Goal: Transaction & Acquisition: Download file/media

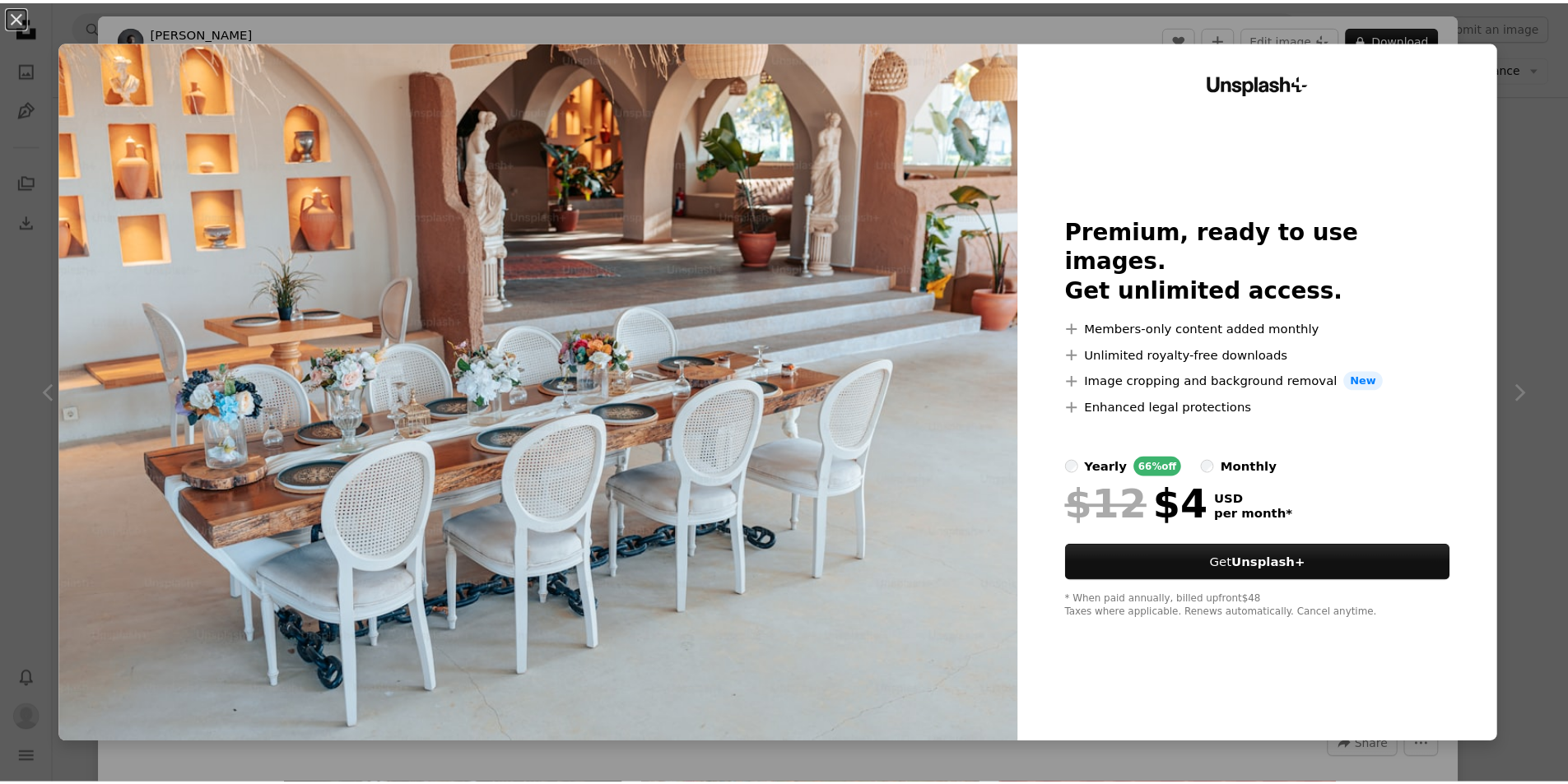
scroll to position [22185, 0]
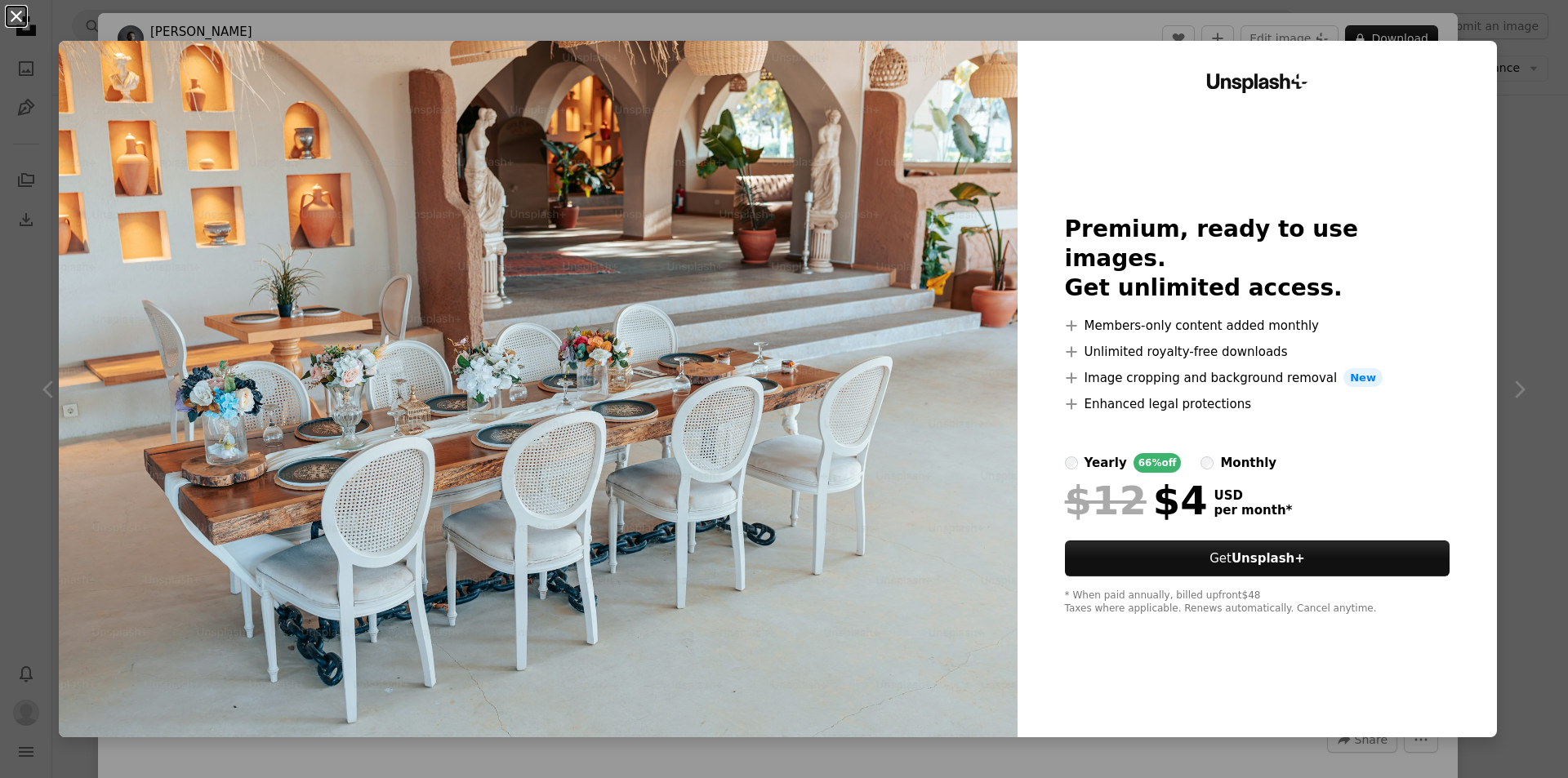
click at [19, 15] on button "An X shape" at bounding box center [16, 16] width 20 height 20
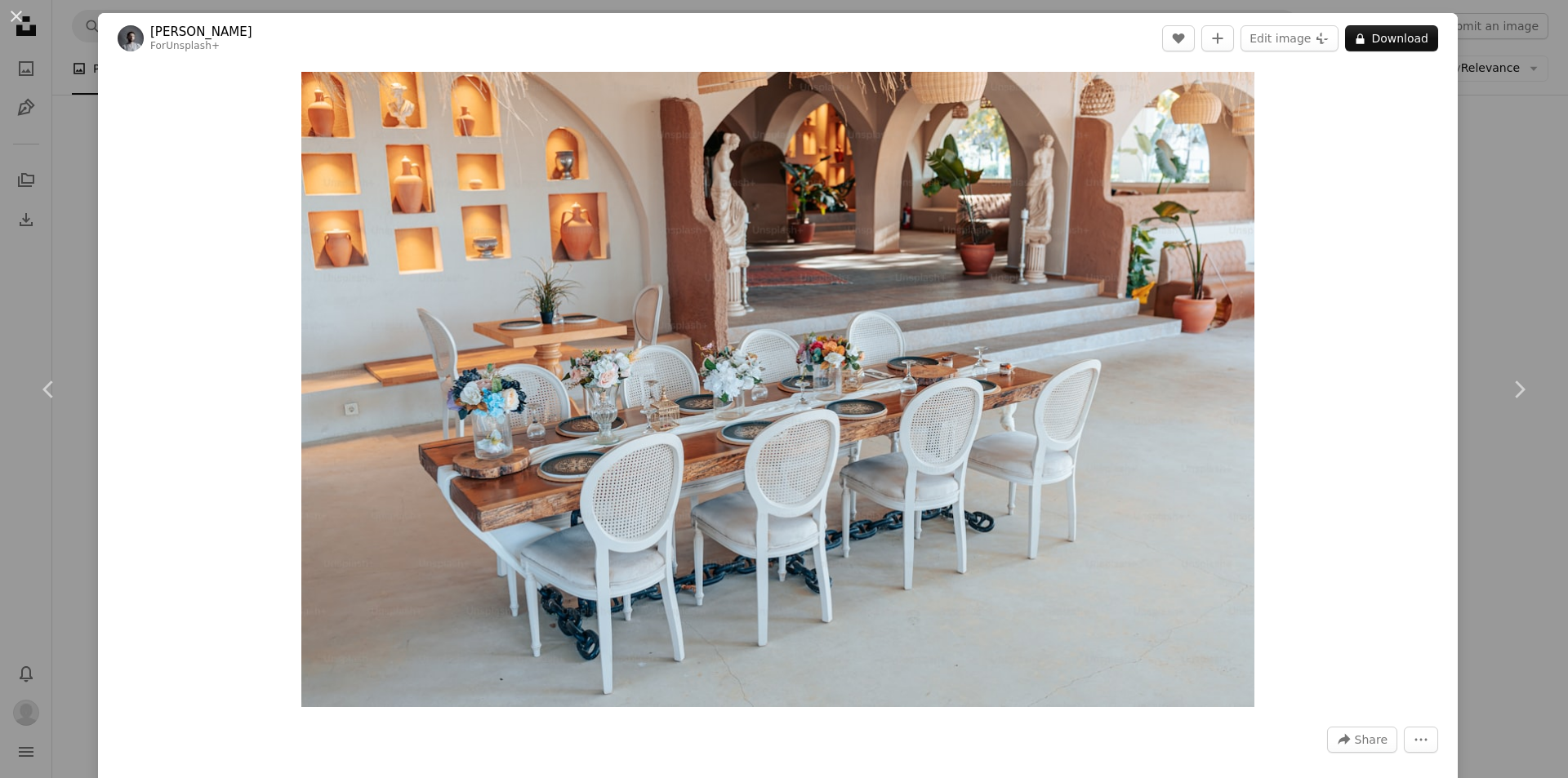
click at [1485, 290] on div "An X shape Chevron left Chevron right Yunus Tuğ For Unsplash+ A heart A plus si…" at bounding box center [784, 389] width 1568 height 778
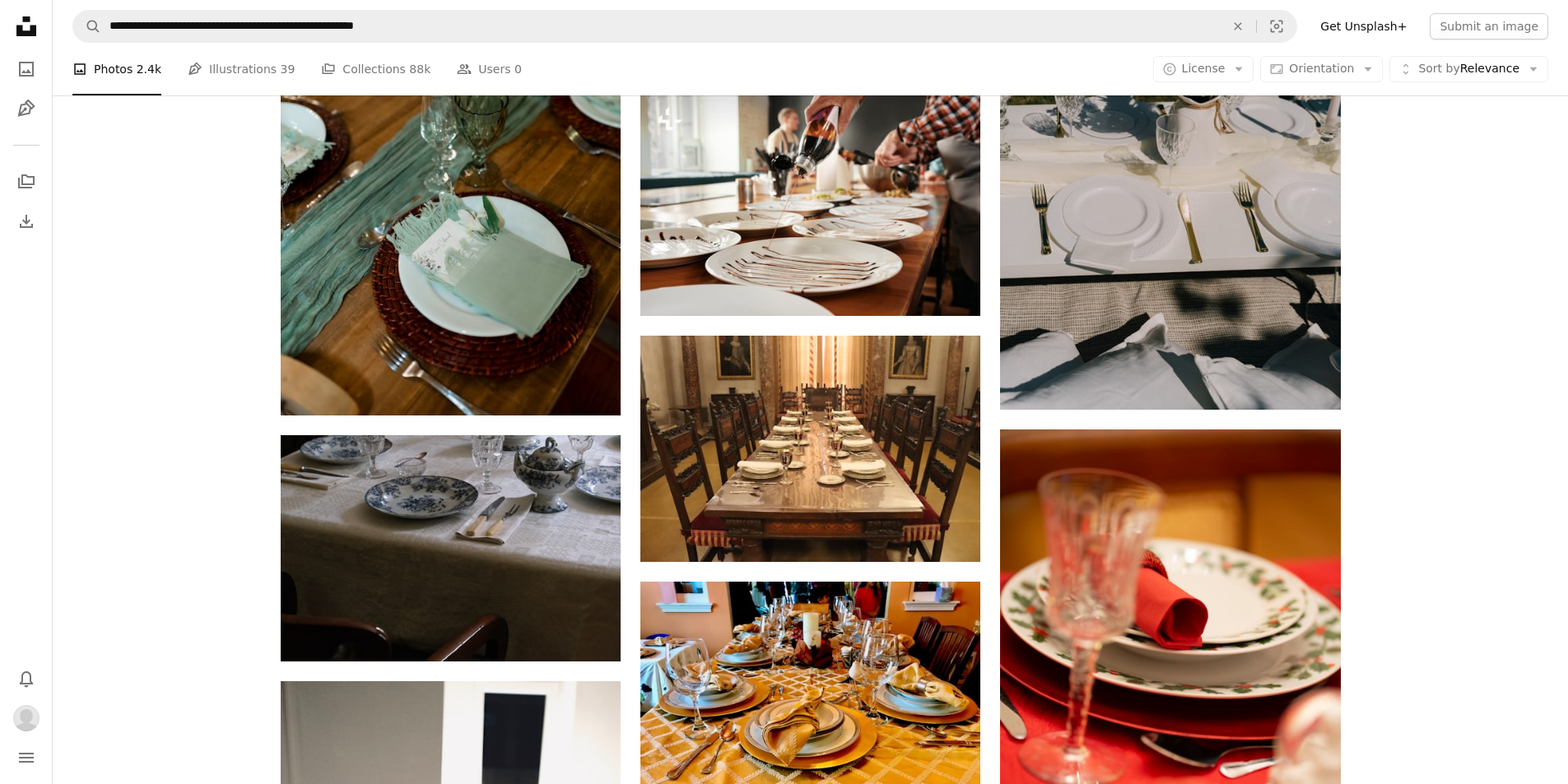
scroll to position [11898, 0]
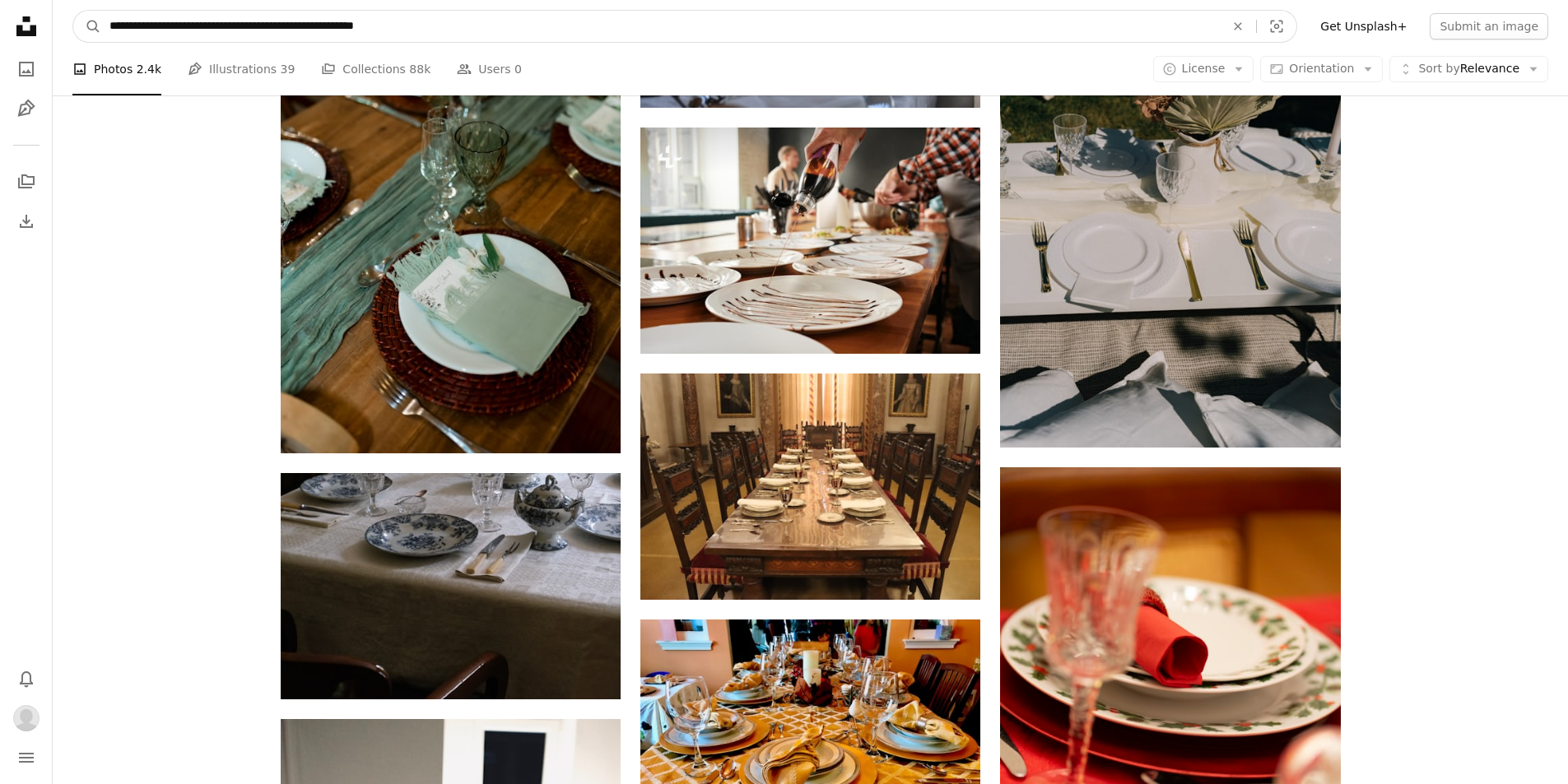
click at [638, 32] on input "**********" at bounding box center [661, 26] width 1119 height 31
type input "*"
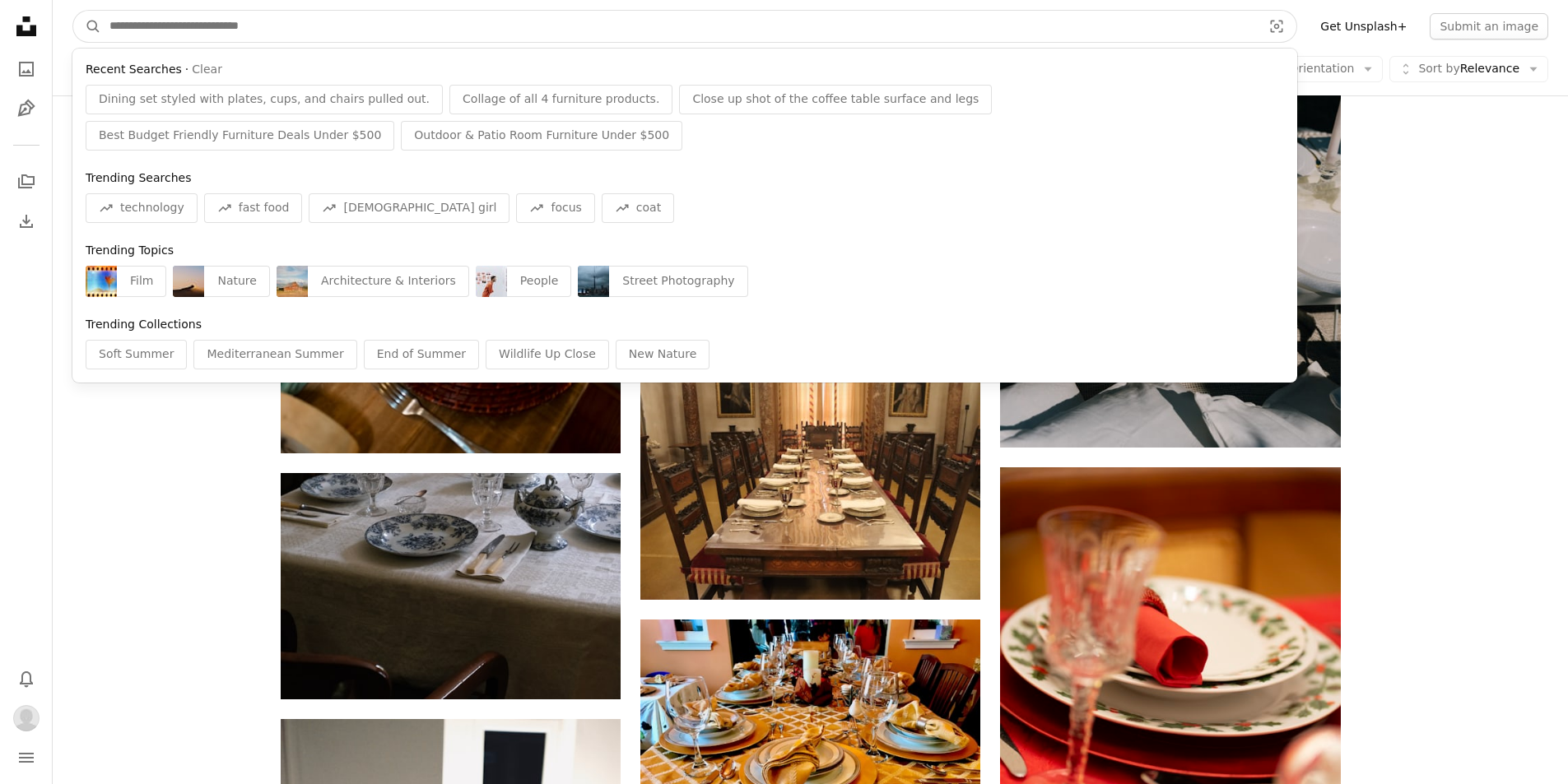
paste input "**********"
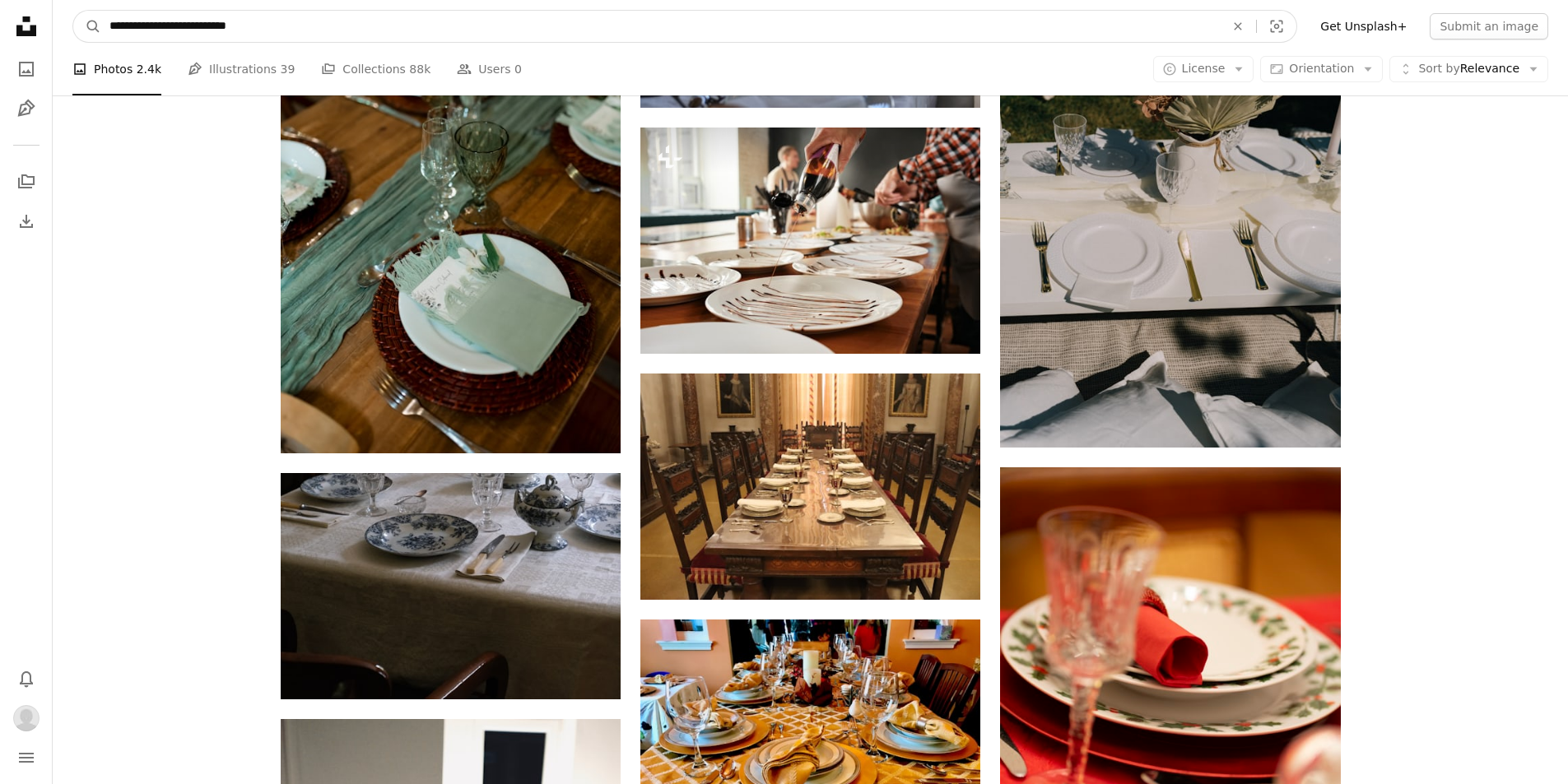
type input "**********"
click at [73, 10] on button "A magnifying glass" at bounding box center [87, 26] width 28 height 31
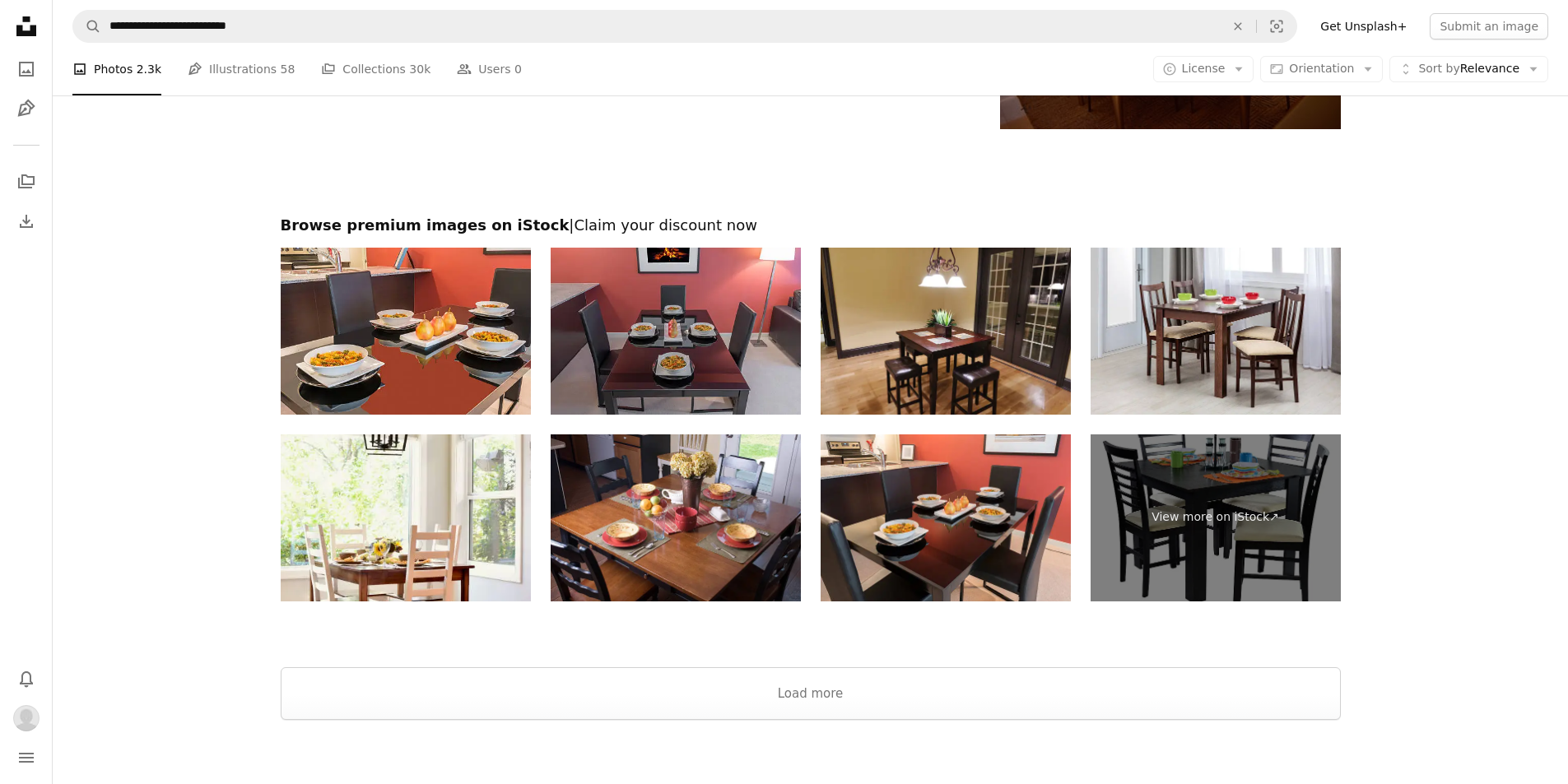
scroll to position [2805, 0]
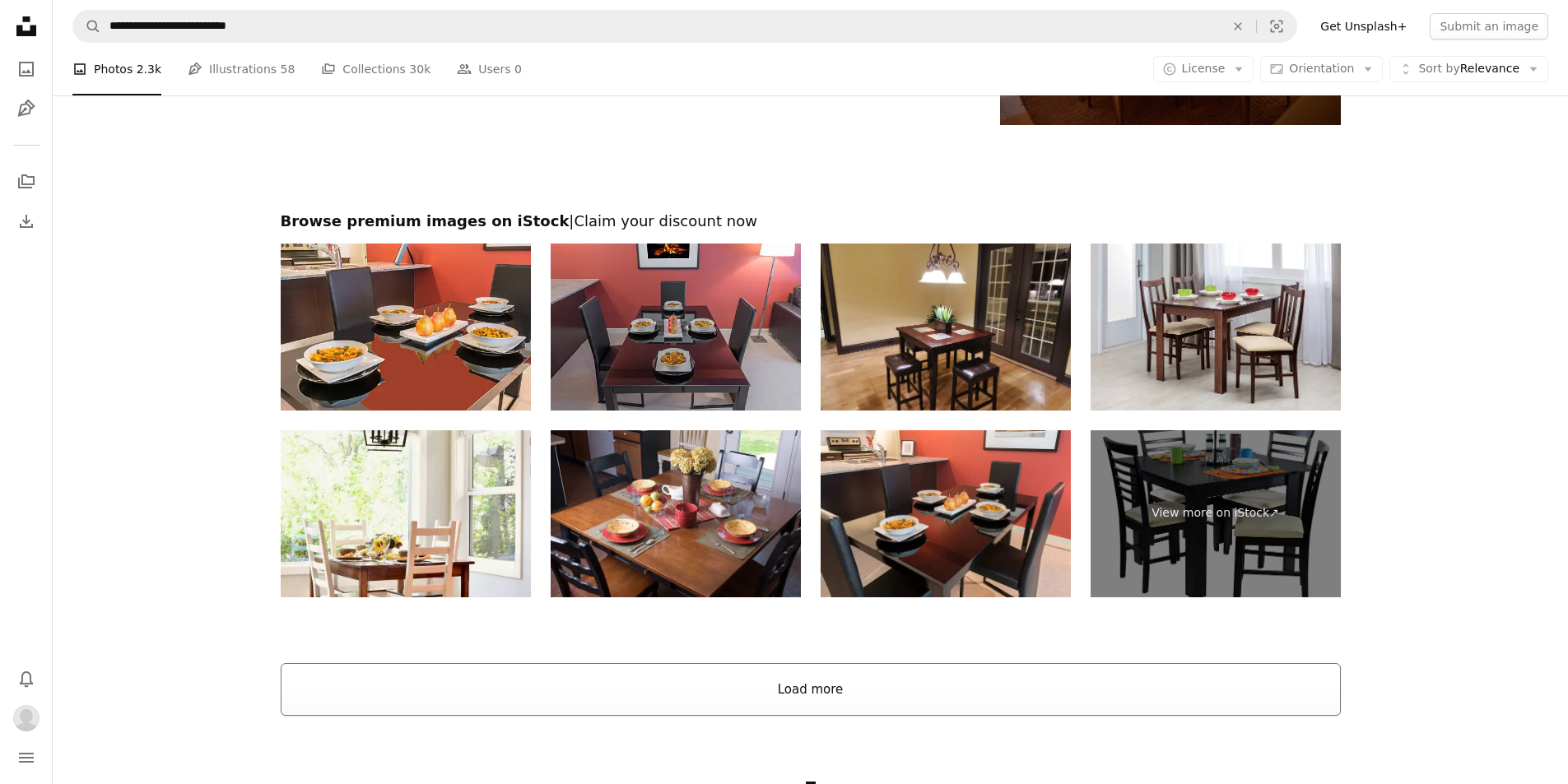
click at [857, 699] on button "Load more" at bounding box center [811, 689] width 1060 height 52
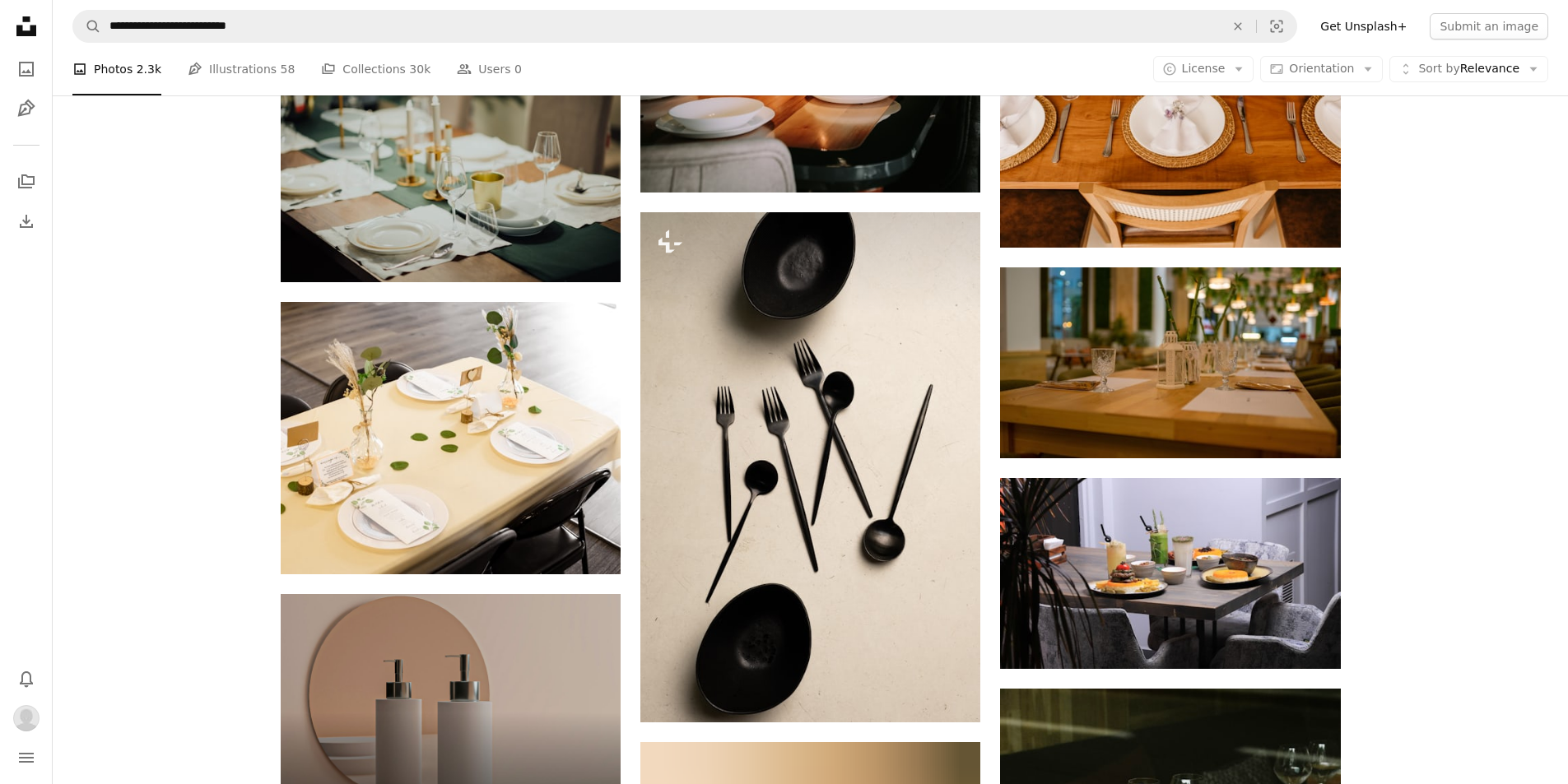
scroll to position [3069, 0]
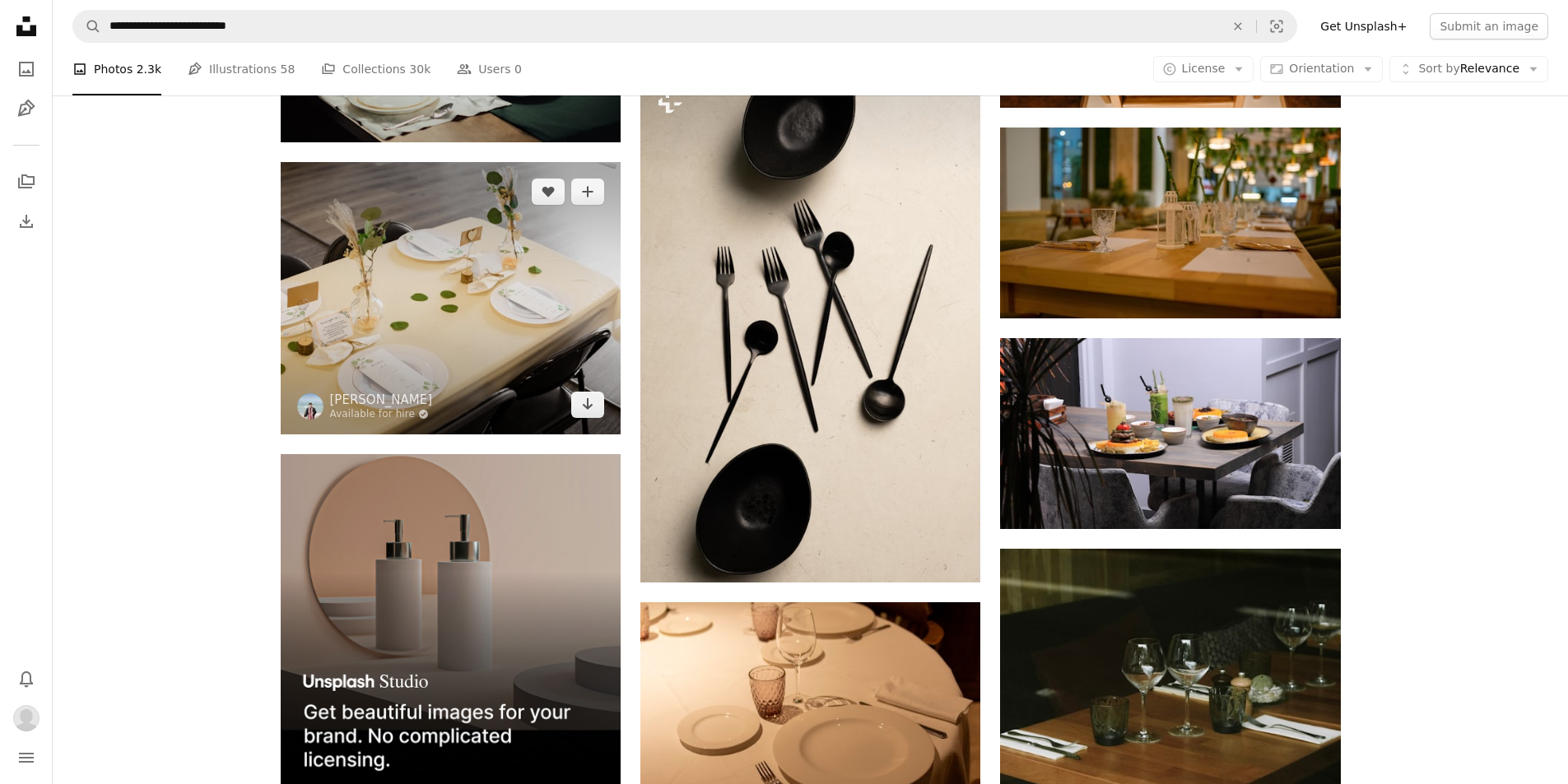
click at [534, 245] on img at bounding box center [451, 298] width 340 height 272
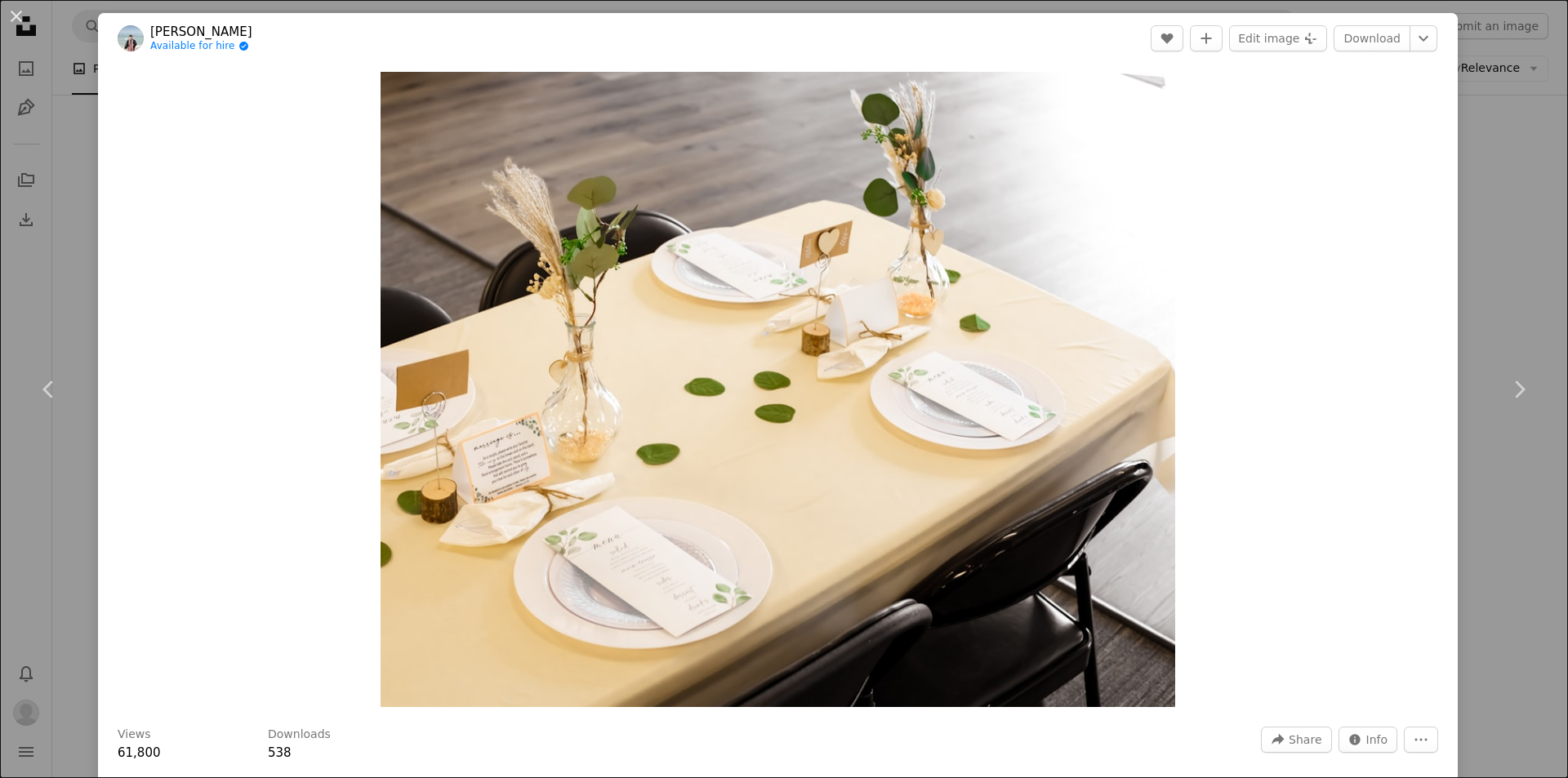
click at [1501, 261] on div "An X shape Chevron left Chevron right [PERSON_NAME] Available for hire A checkm…" at bounding box center [784, 389] width 1568 height 778
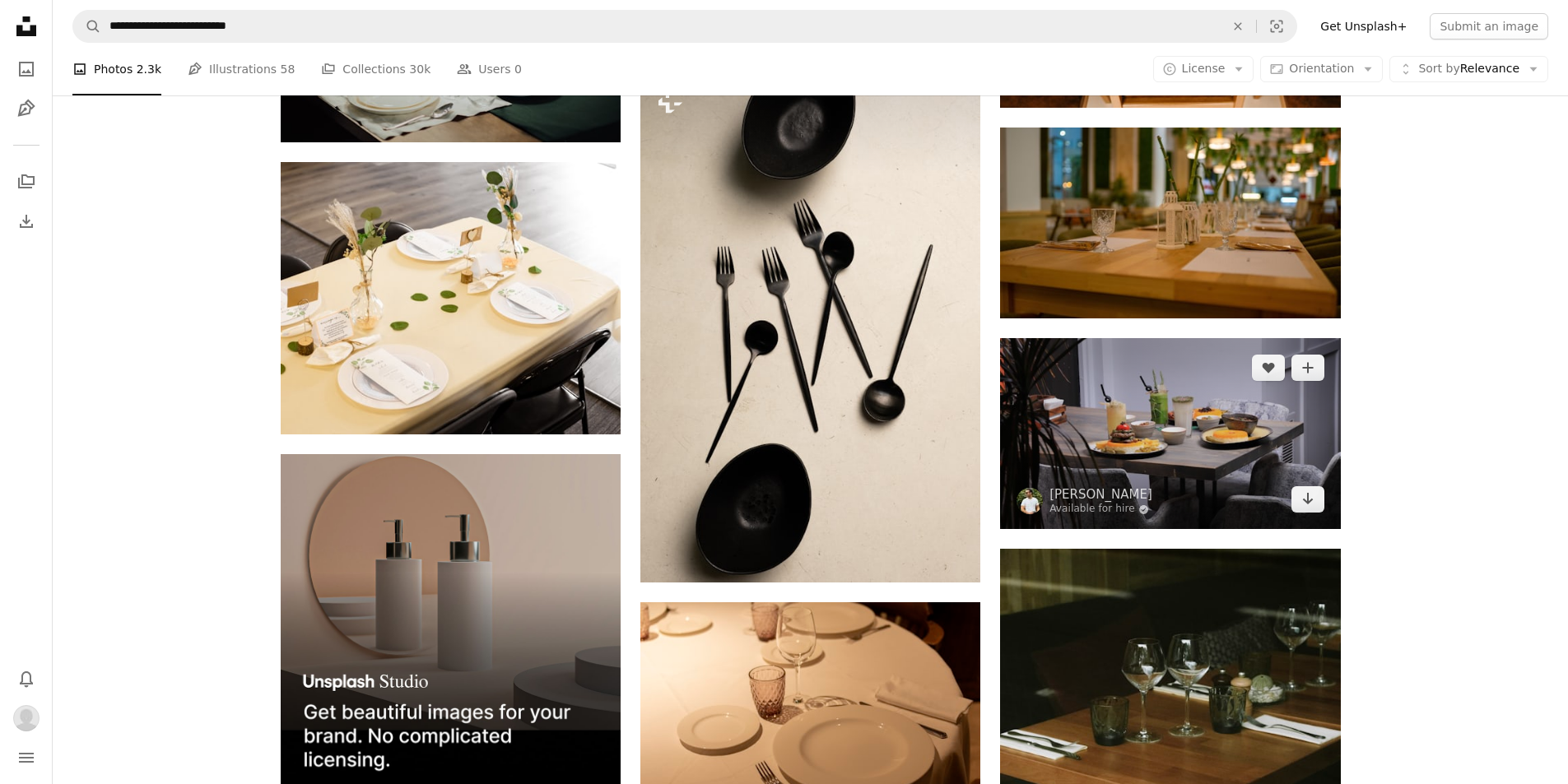
click at [1206, 409] on img at bounding box center [1170, 433] width 340 height 191
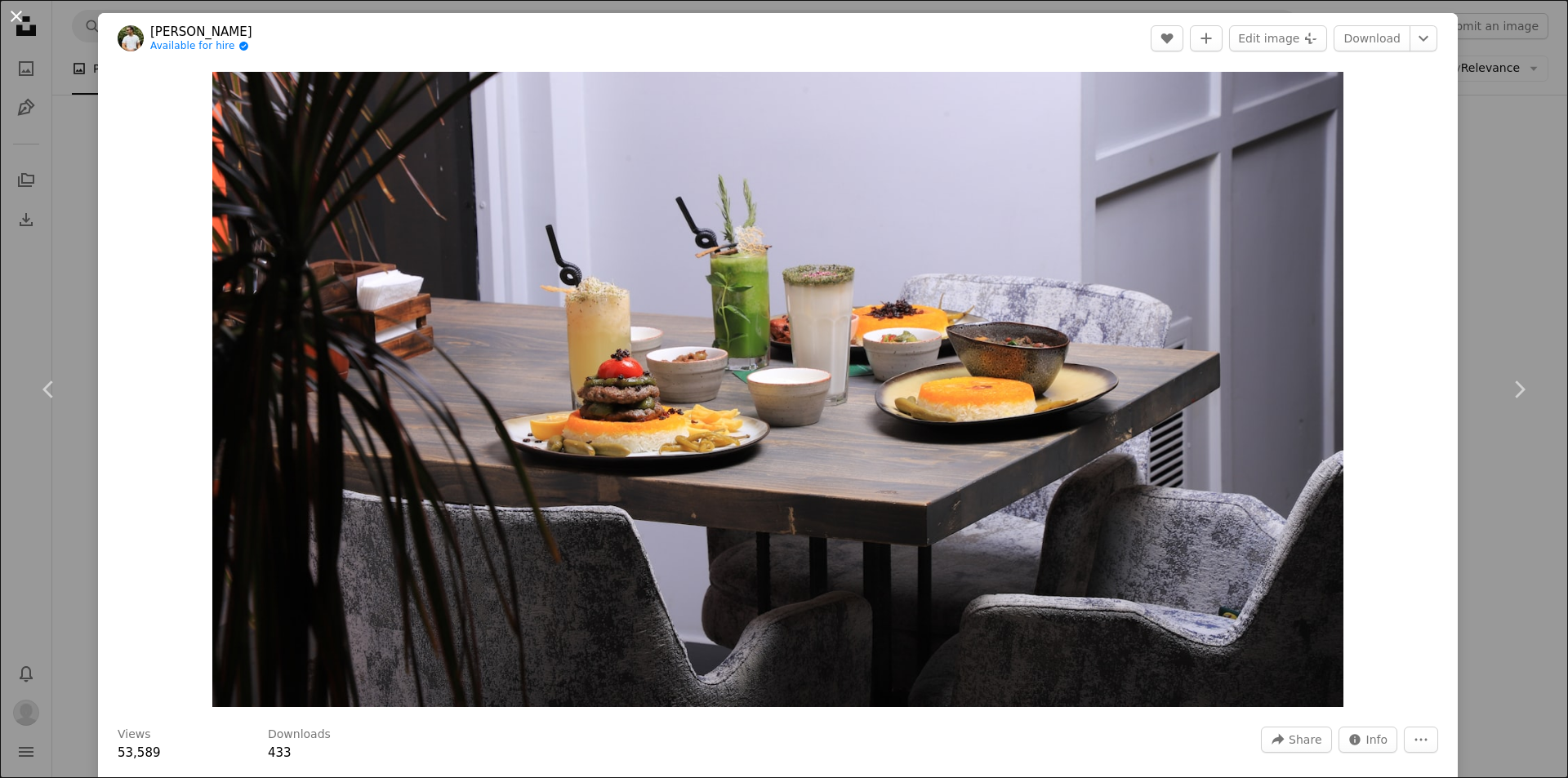
click at [19, 11] on button "An X shape" at bounding box center [16, 16] width 20 height 20
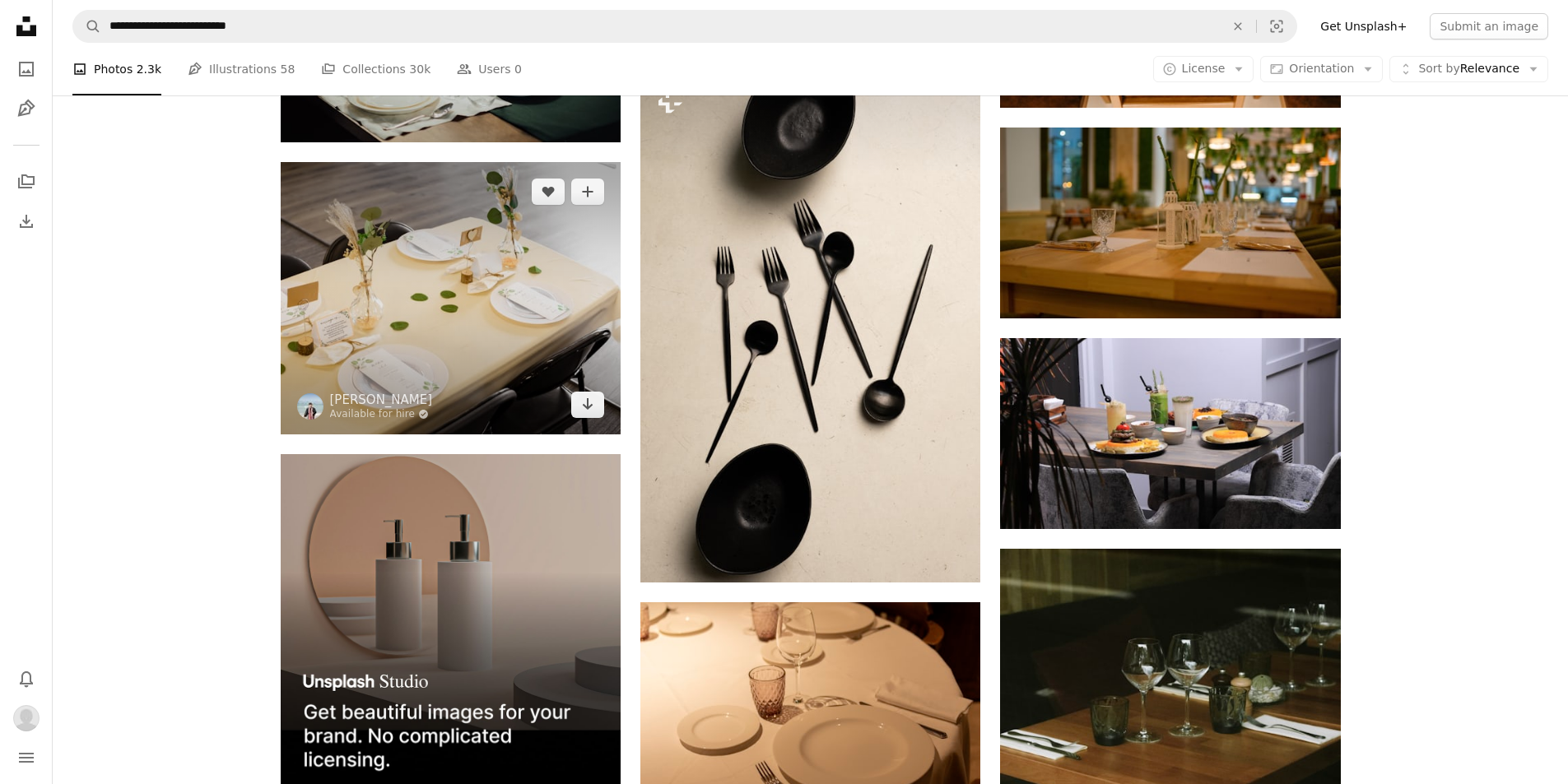
click at [472, 308] on img at bounding box center [451, 298] width 340 height 272
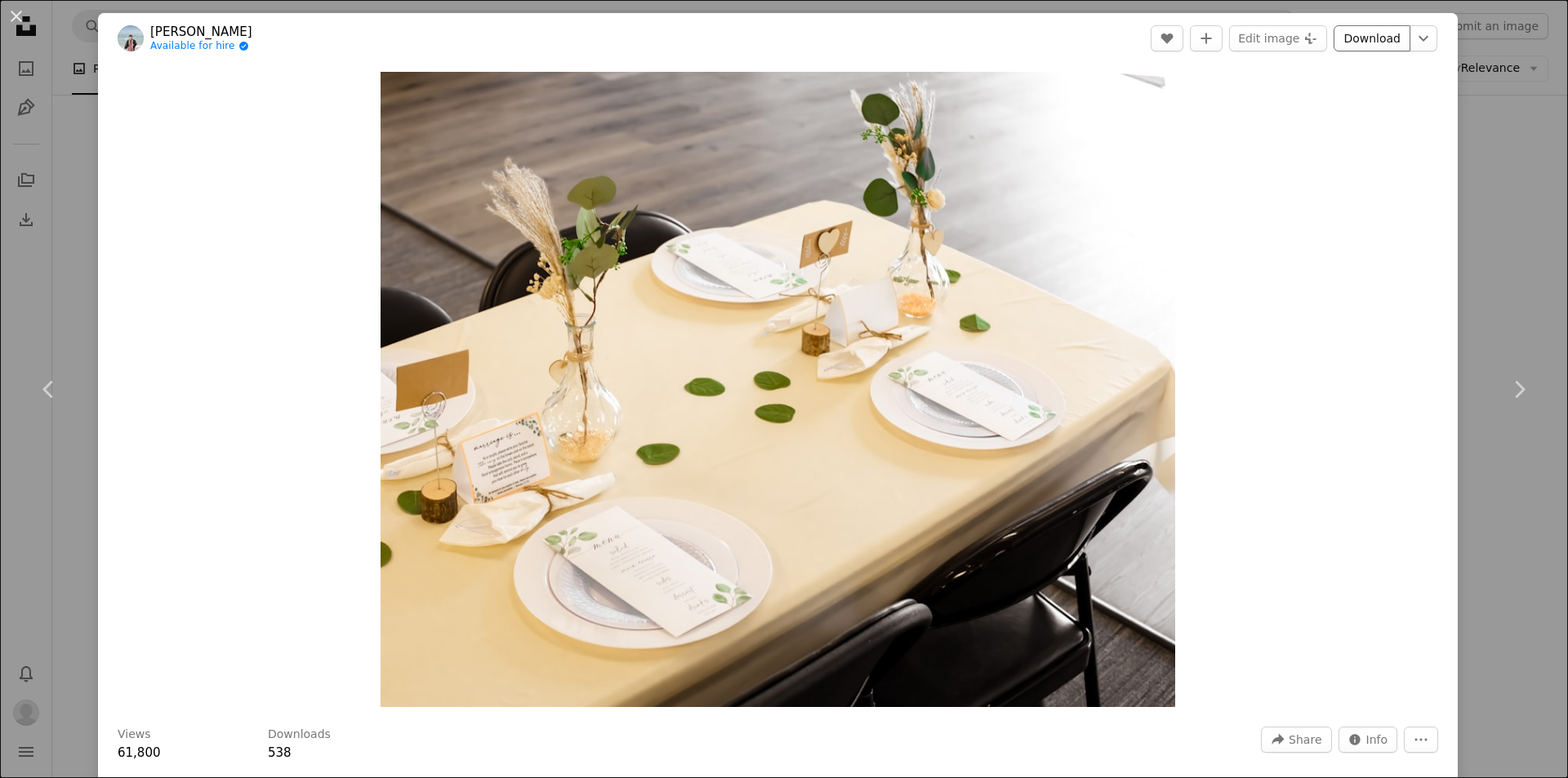
click at [1366, 40] on link "Download" at bounding box center [1371, 39] width 77 height 26
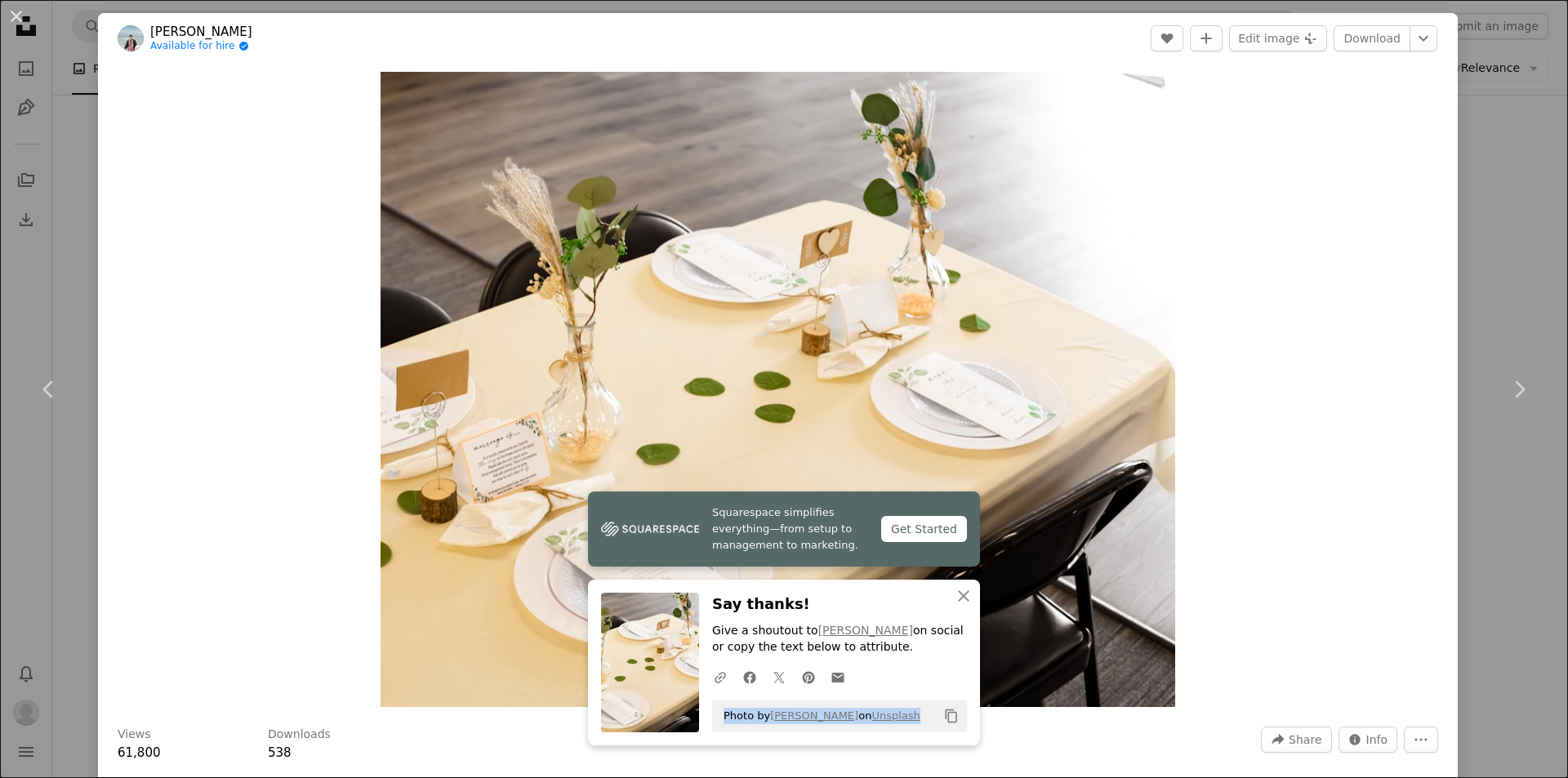
drag, startPoint x: 884, startPoint y: 710, endPoint x: 718, endPoint y: 717, distance: 166.1
click at [718, 717] on div "Photo by [PERSON_NAME] on Unsplash Copy content" at bounding box center [839, 716] width 254 height 33
copy span "Photo by [PERSON_NAME] on Unsplash"
click at [21, 11] on button "An X shape" at bounding box center [16, 16] width 20 height 20
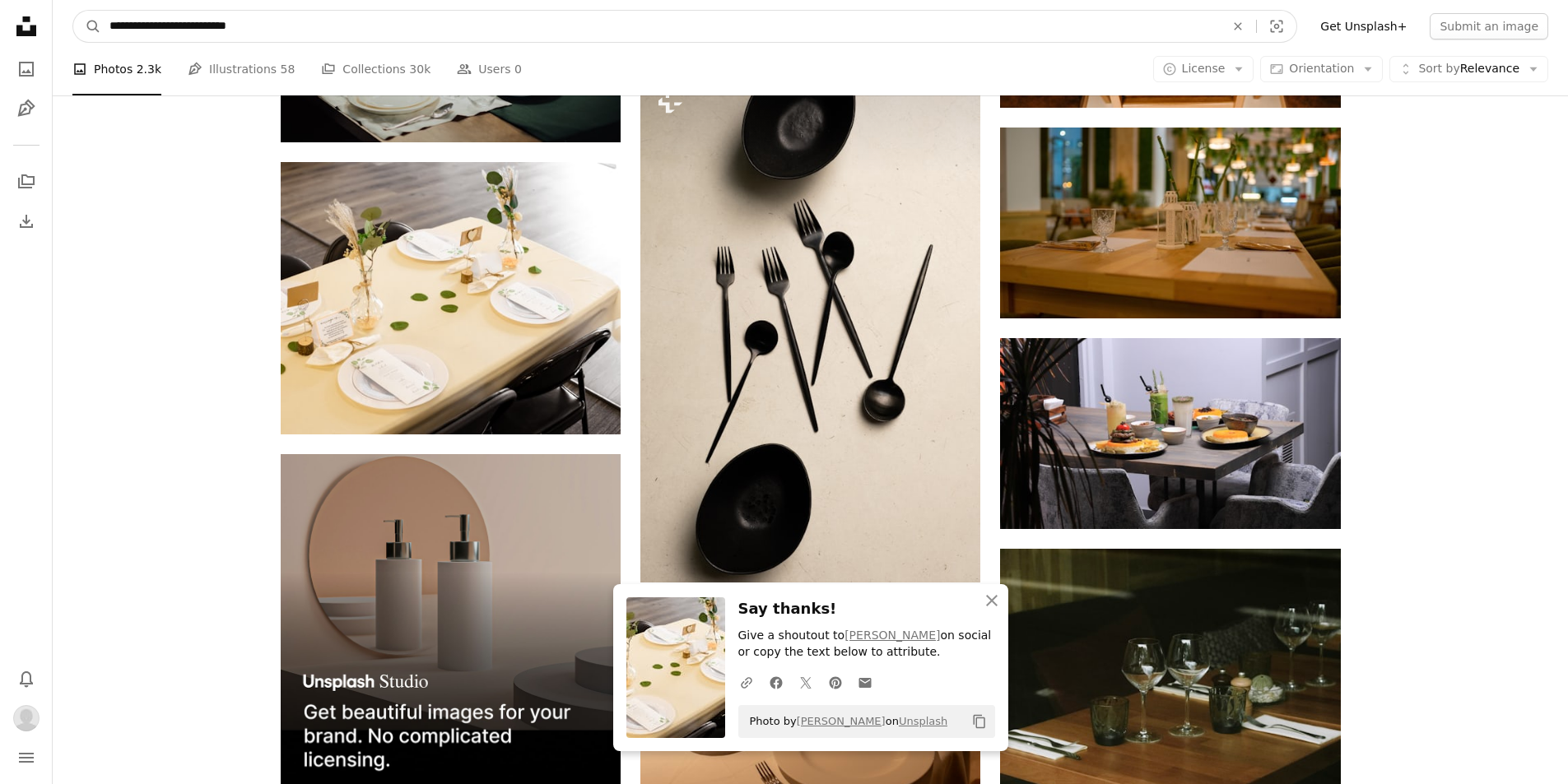
click at [476, 30] on input "**********" at bounding box center [661, 26] width 1119 height 31
type input "*"
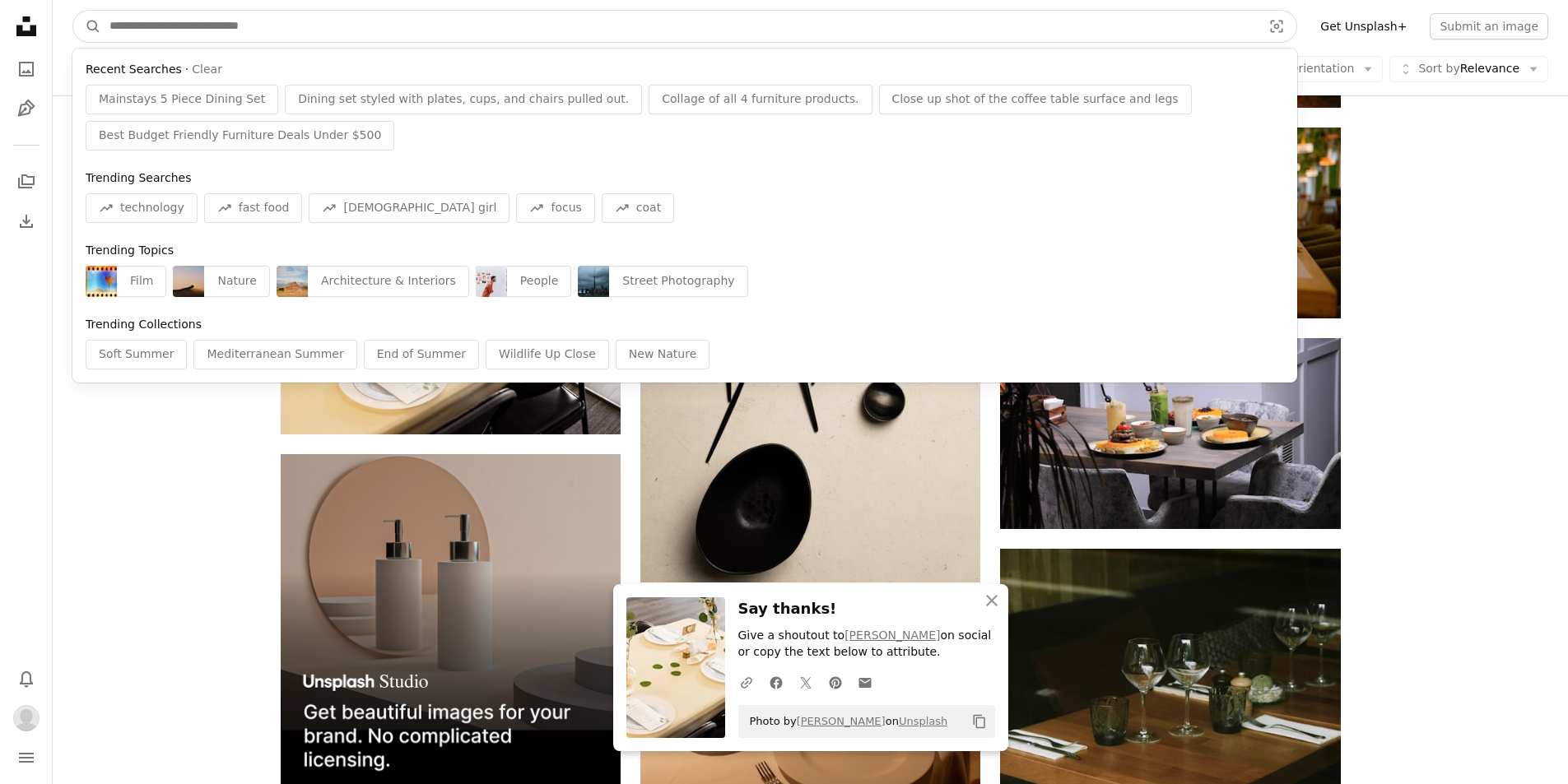
paste input "**********"
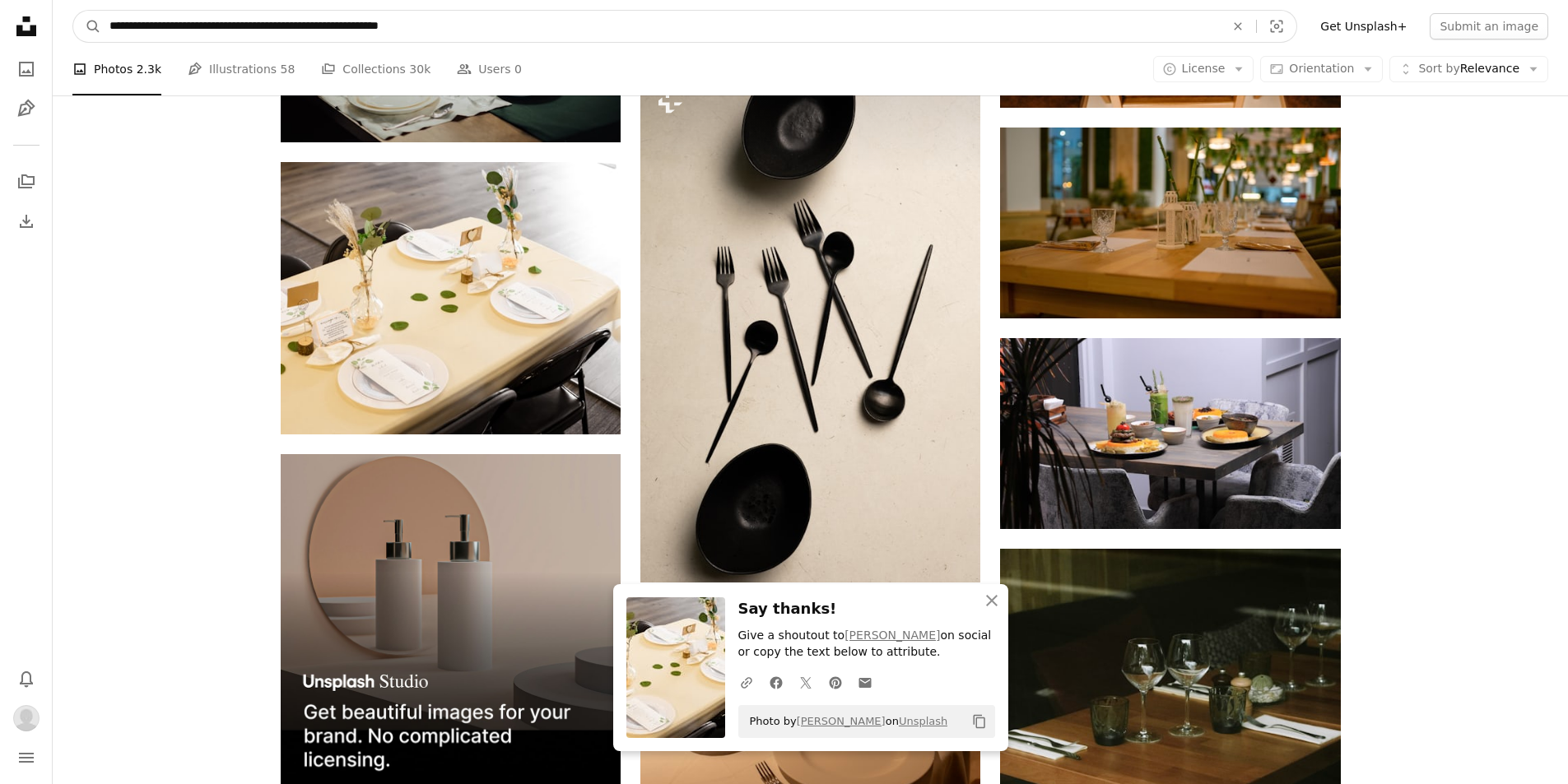
type input "**********"
click at [73, 10] on button "A magnifying glass" at bounding box center [87, 26] width 28 height 31
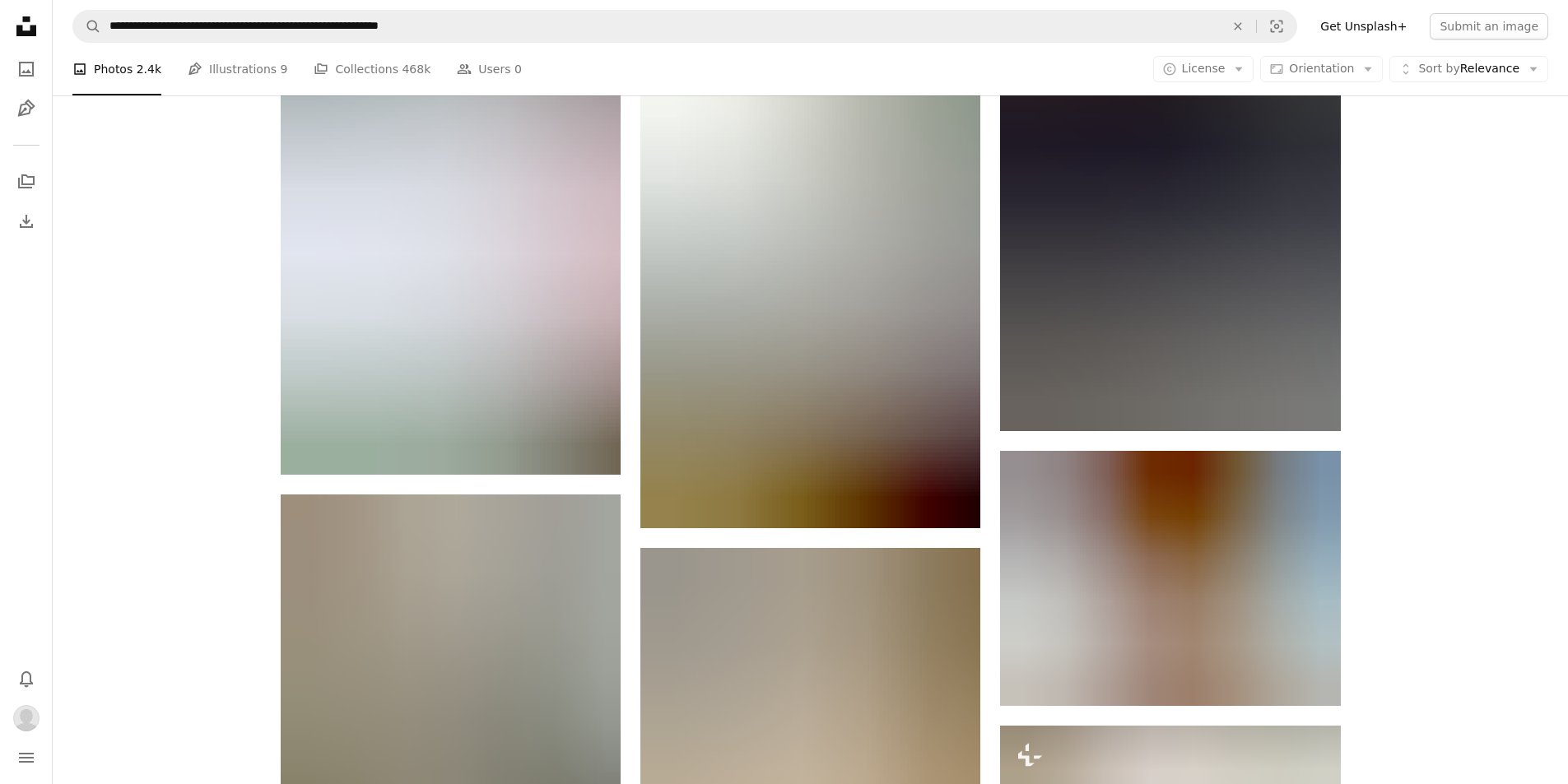
scroll to position [1706, 0]
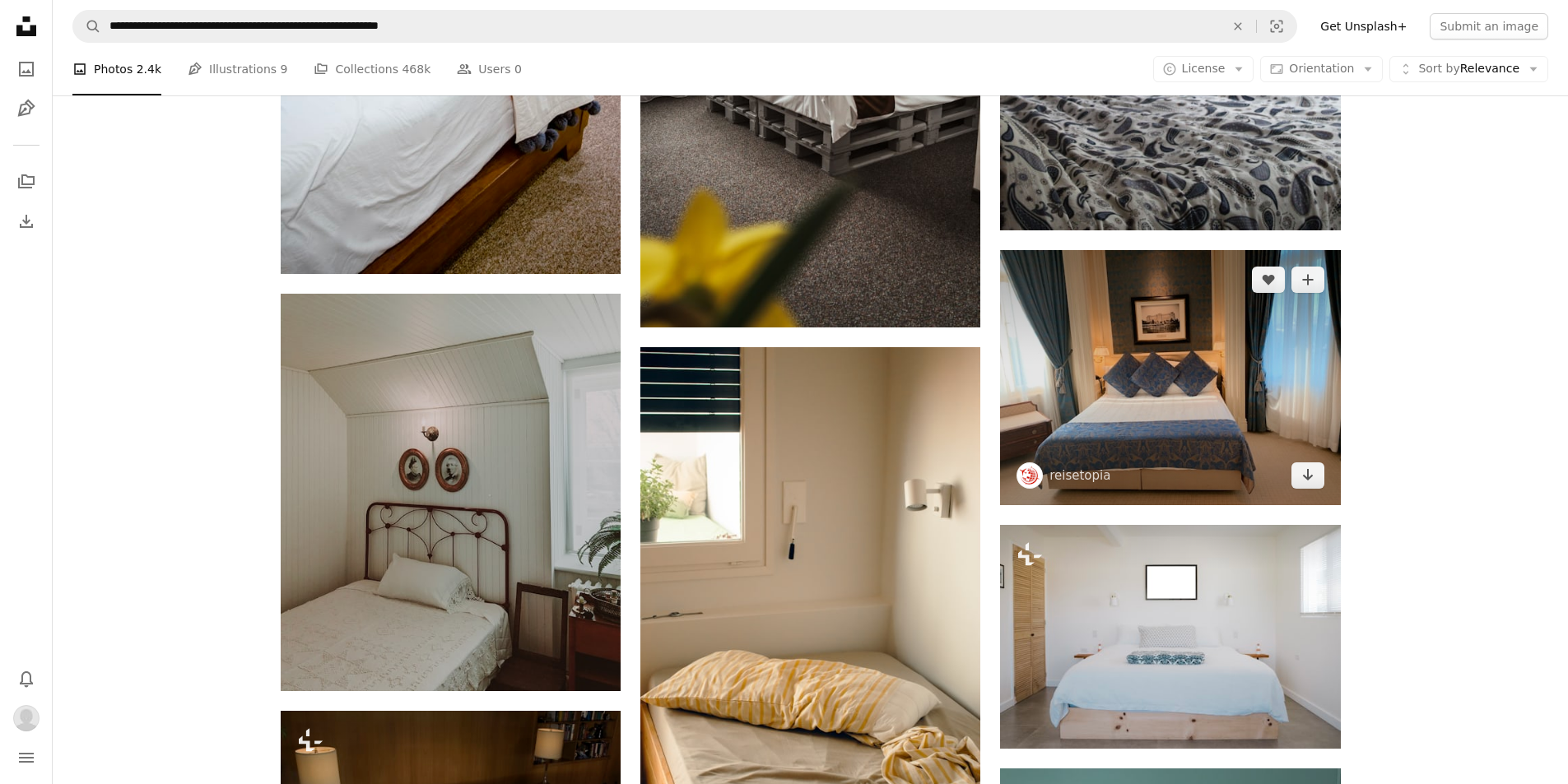
click at [1271, 390] on img at bounding box center [1170, 378] width 340 height 255
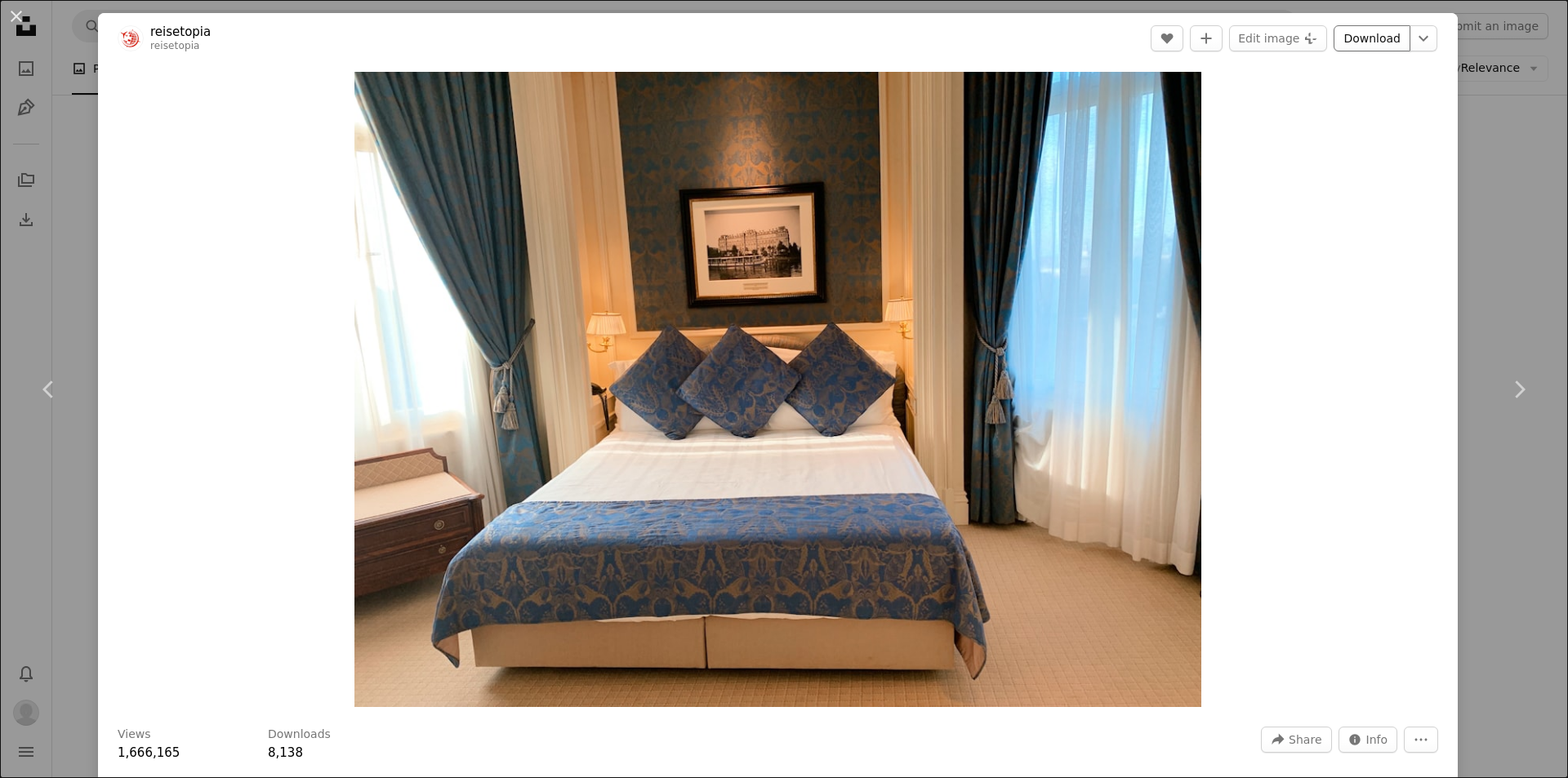
click at [1363, 40] on link "Download" at bounding box center [1371, 39] width 77 height 26
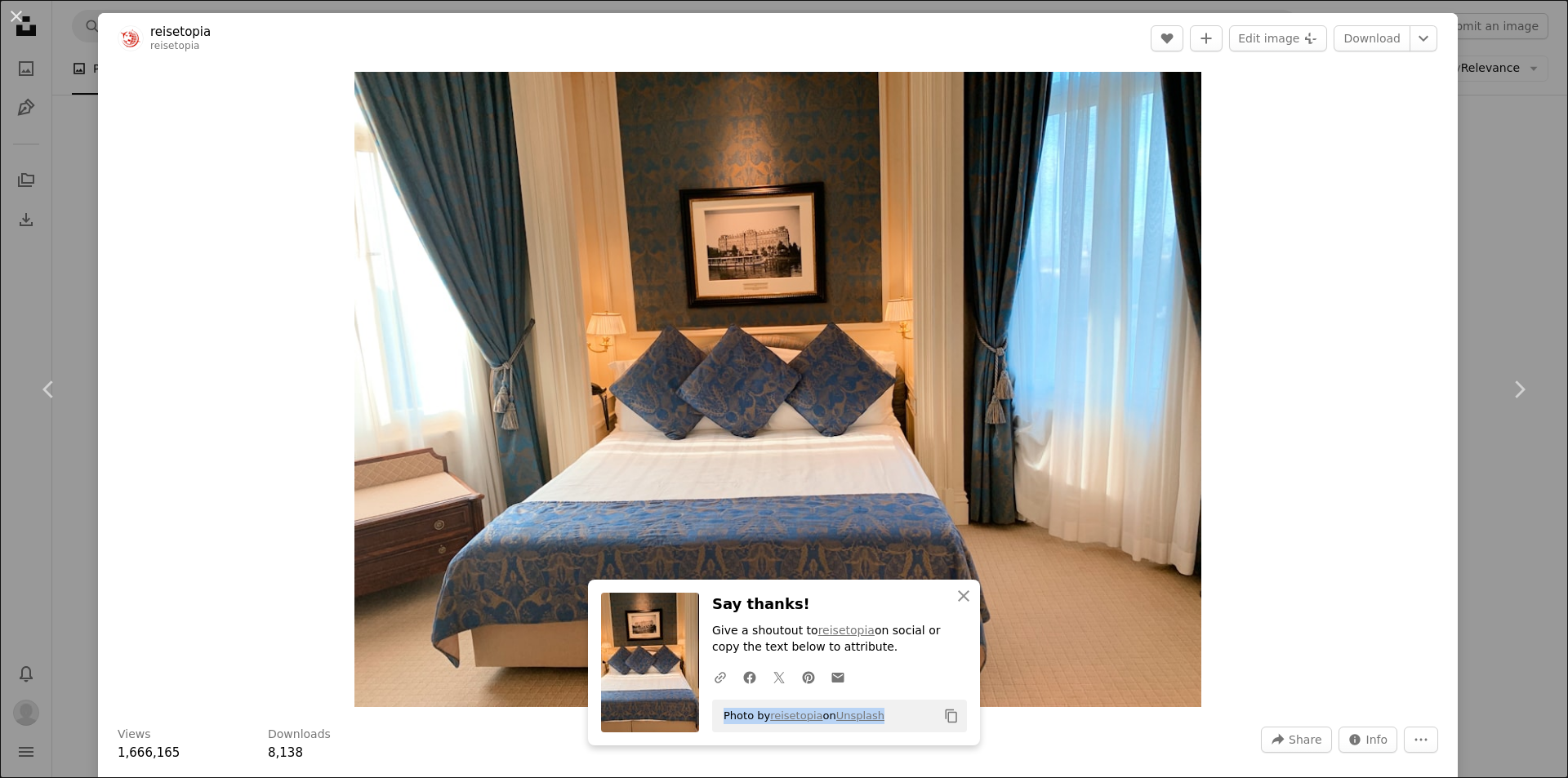
drag, startPoint x: 876, startPoint y: 718, endPoint x: 716, endPoint y: 716, distance: 160.0
click at [716, 716] on div "Photo by reisetopia on Unsplash Copy content" at bounding box center [839, 716] width 254 height 33
copy span "Photo by reisetopia on Unsplash"
click at [16, 14] on button "An X shape" at bounding box center [16, 16] width 20 height 20
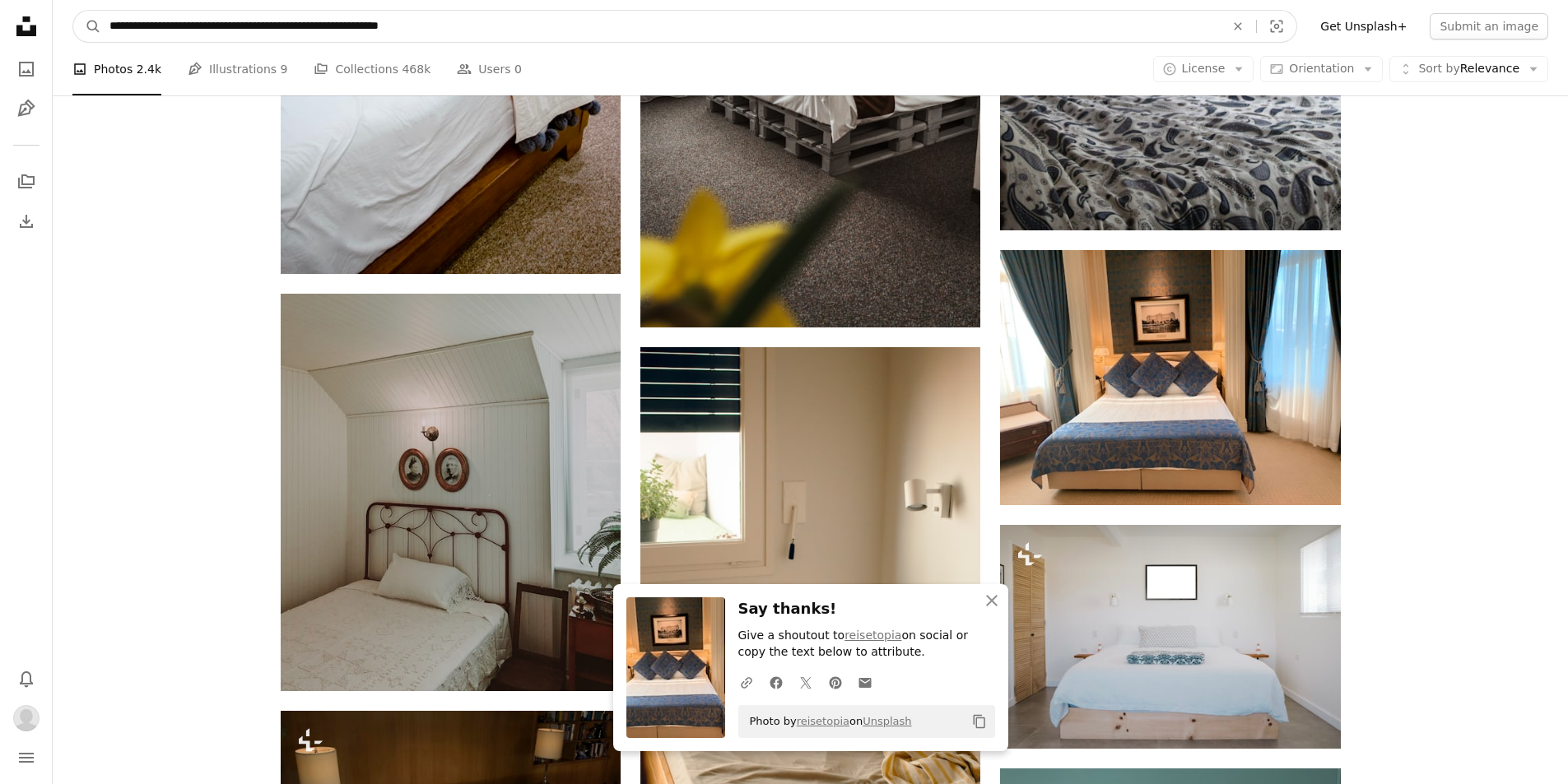
drag, startPoint x: 531, startPoint y: 35, endPoint x: 510, endPoint y: 34, distance: 21.0
click at [528, 35] on input "**********" at bounding box center [661, 26] width 1119 height 31
type input "*"
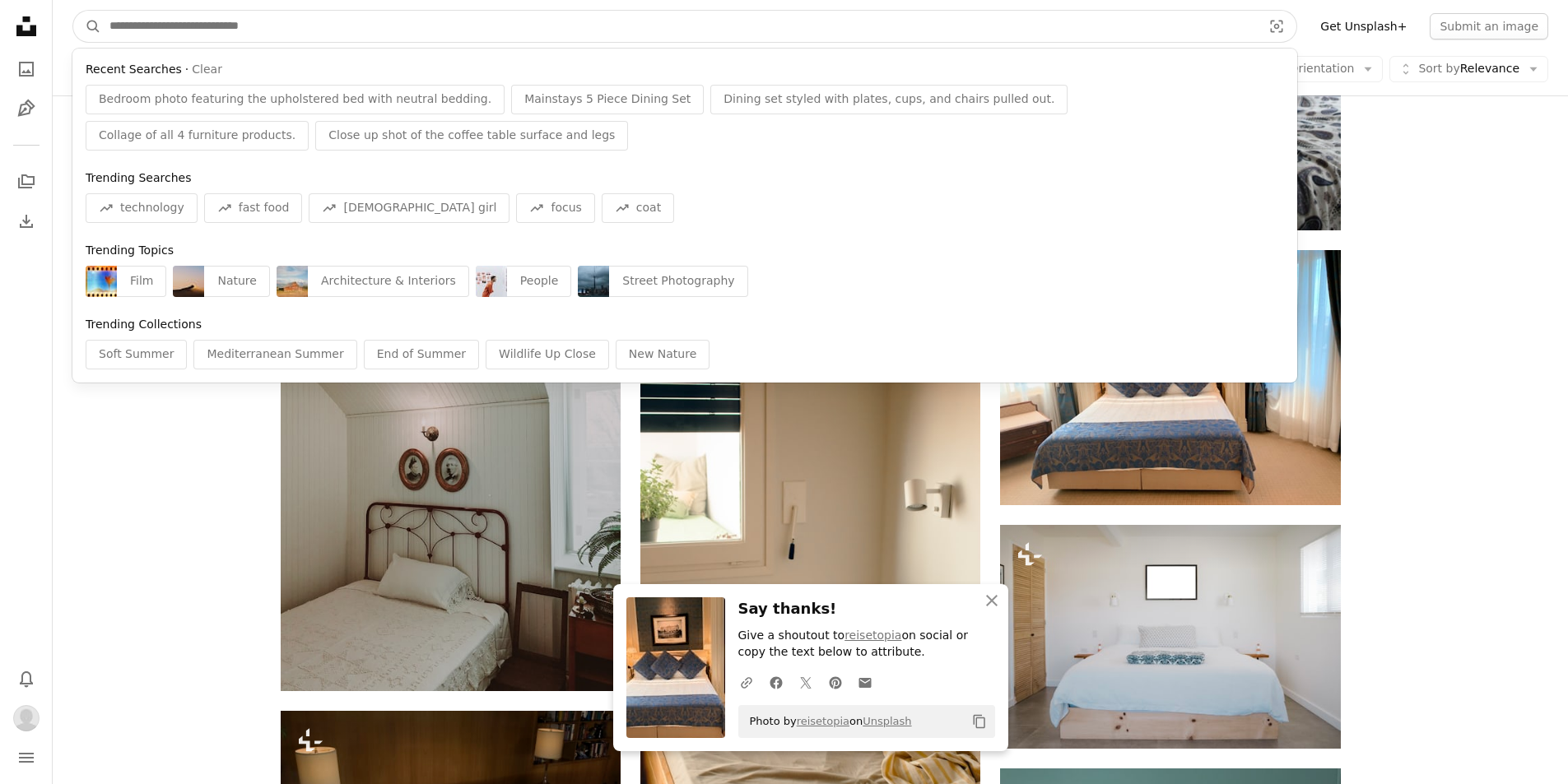
paste input "**********"
type input "**********"
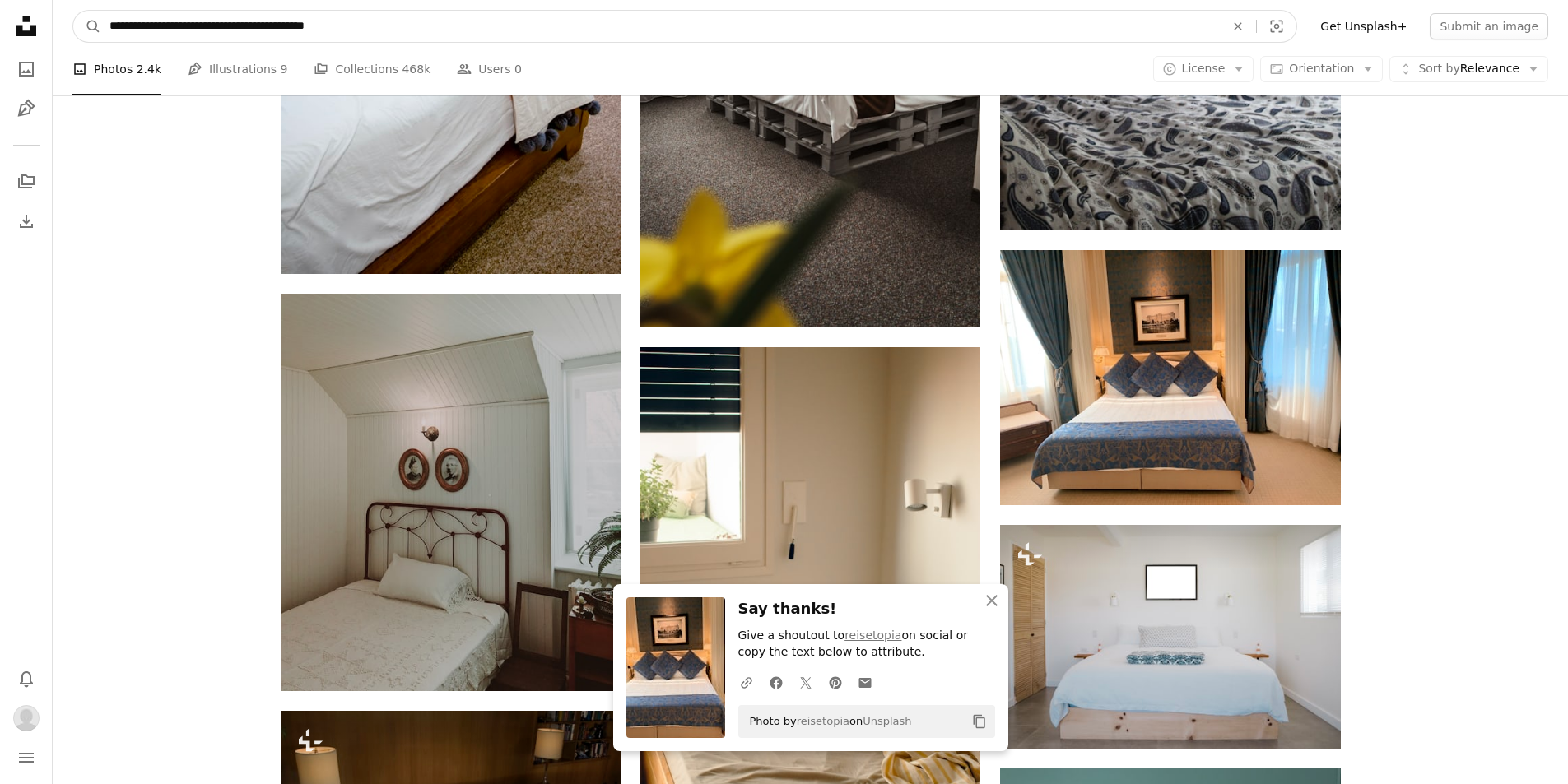
click button "A magnifying glass" at bounding box center [87, 26] width 28 height 31
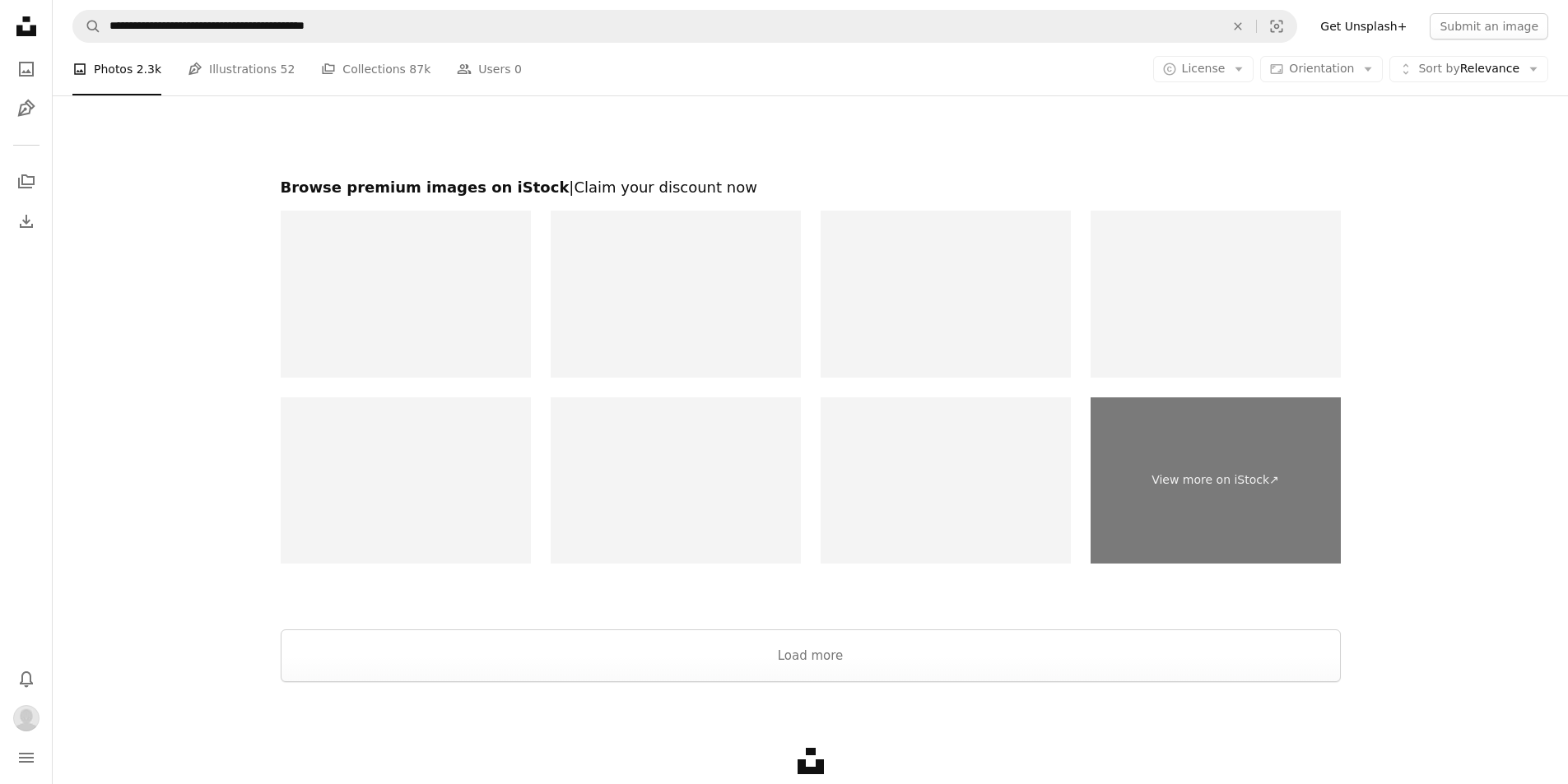
scroll to position [3673, 0]
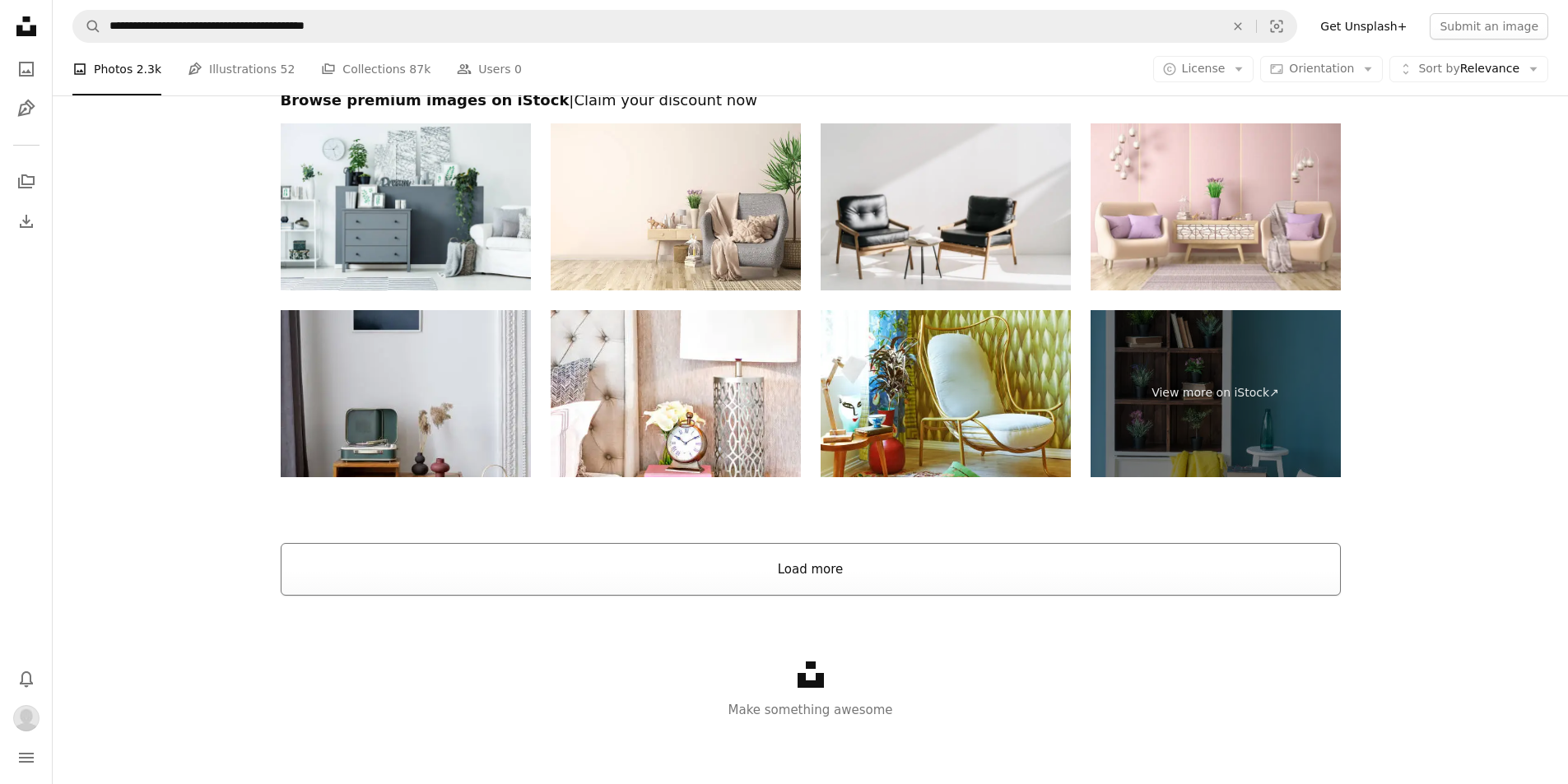
click at [886, 573] on button "Load more" at bounding box center [811, 569] width 1060 height 52
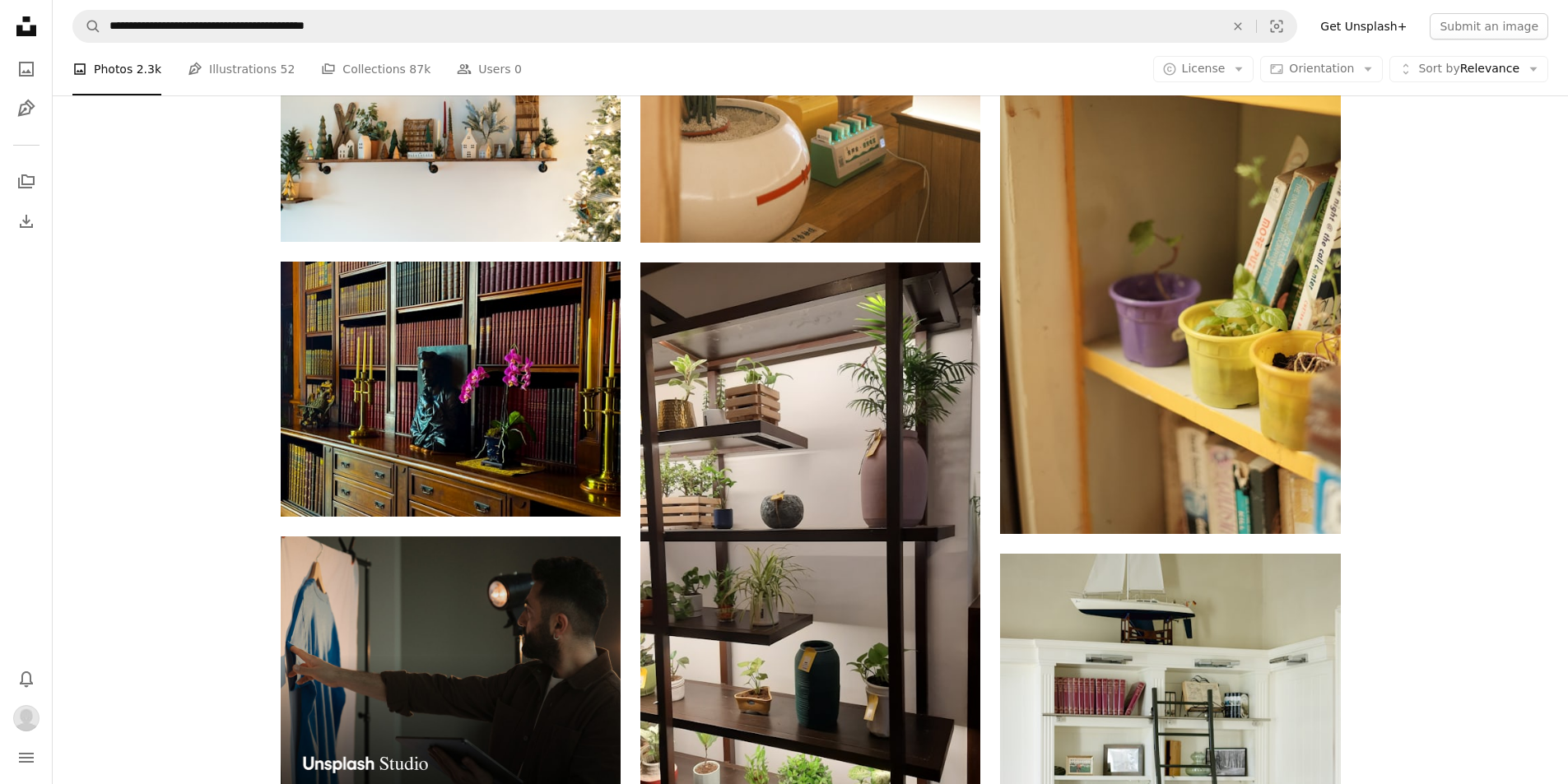
scroll to position [3629, 0]
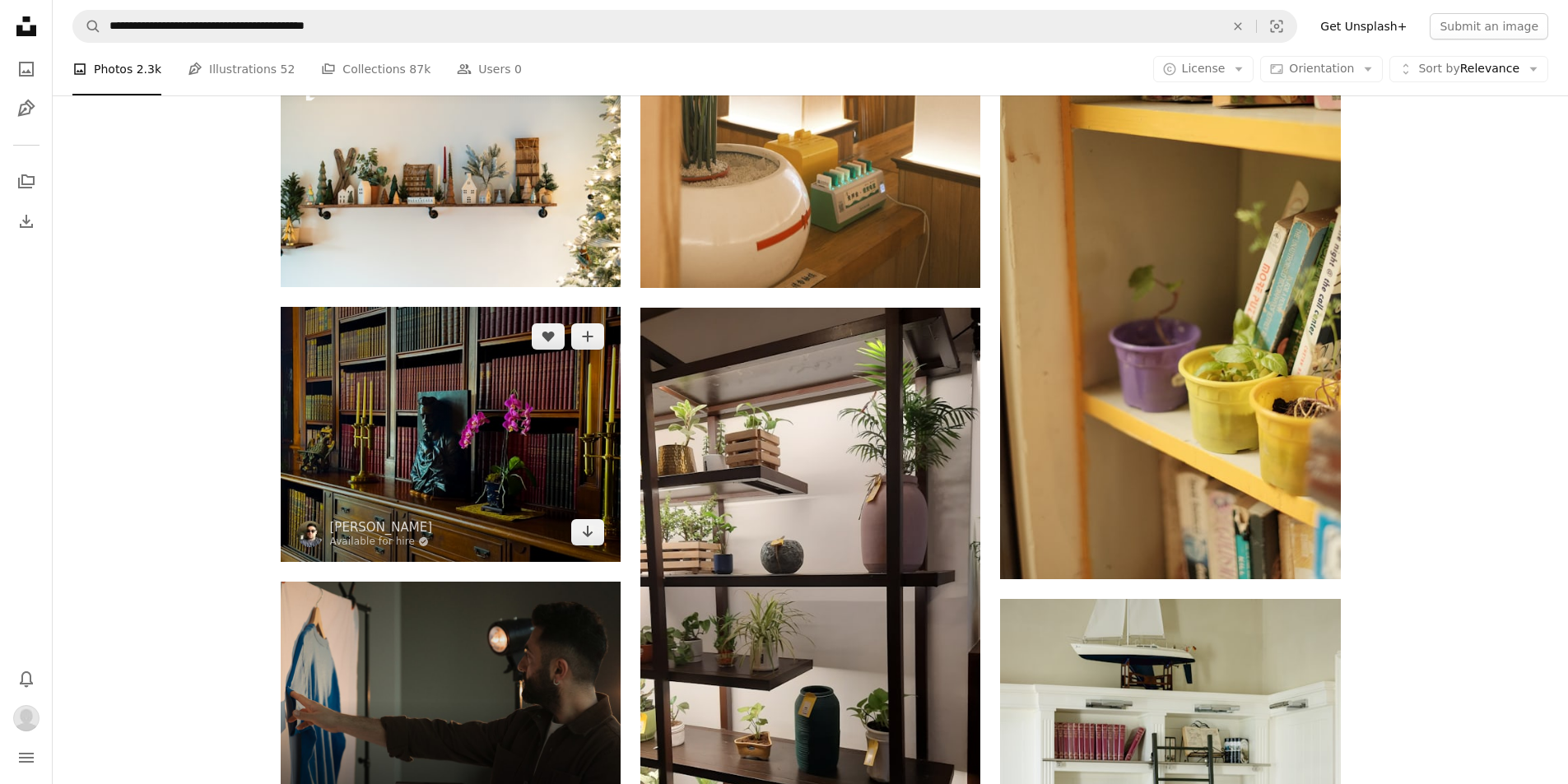
click at [511, 413] on img at bounding box center [451, 434] width 340 height 255
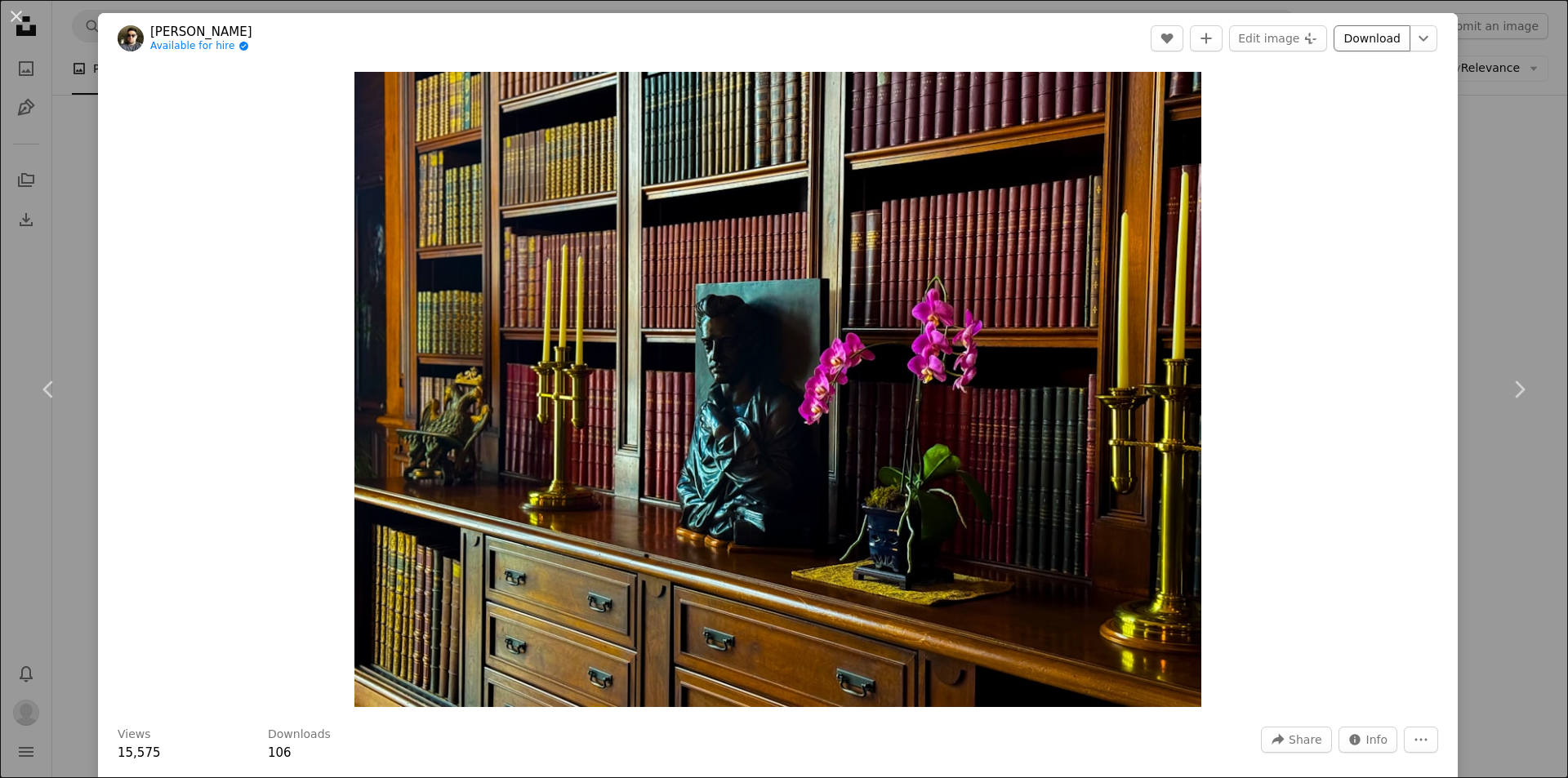
click at [1356, 43] on link "Download" at bounding box center [1371, 39] width 77 height 26
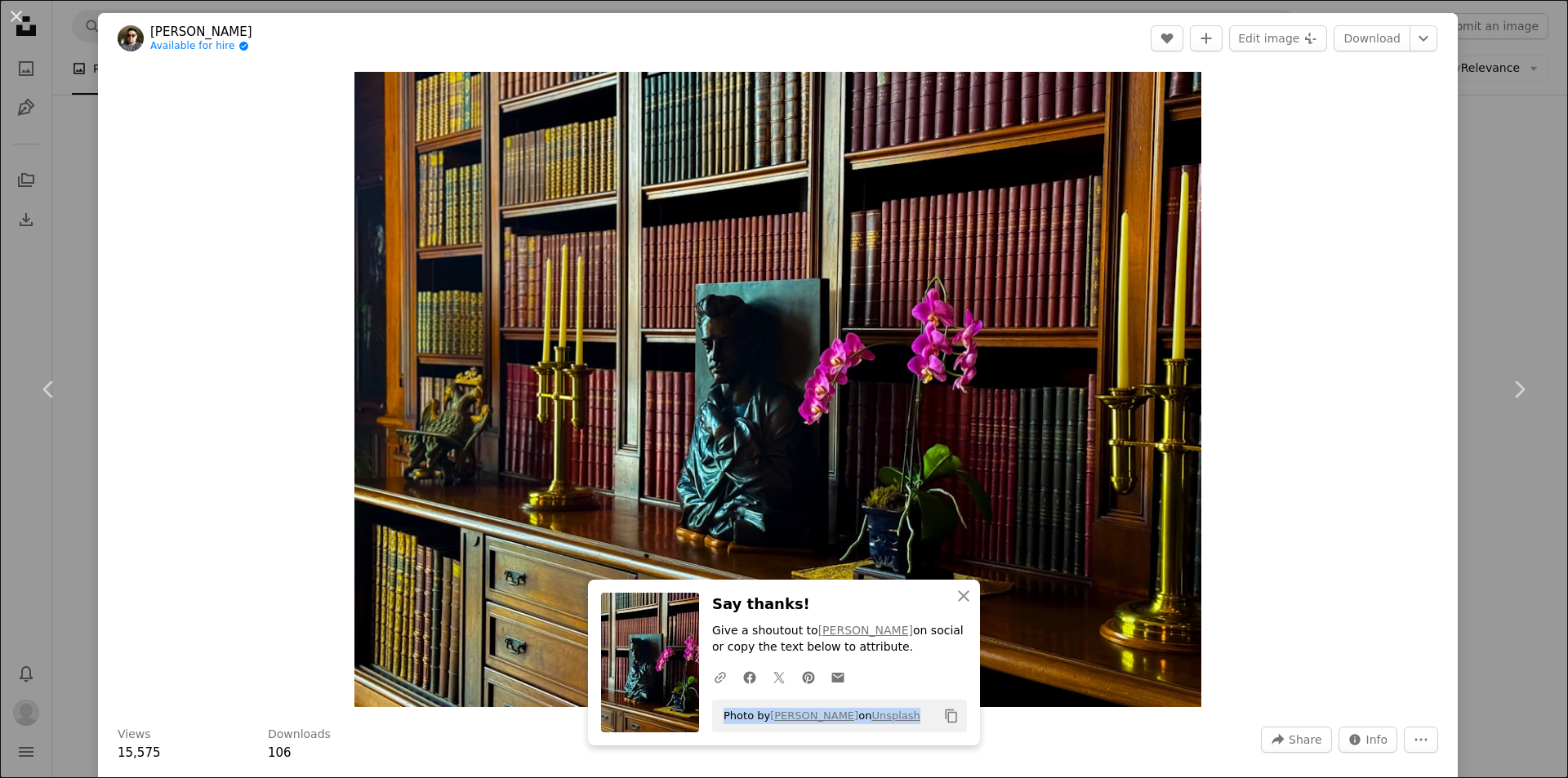
drag, startPoint x: 905, startPoint y: 718, endPoint x: 716, endPoint y: 716, distance: 189.0
click at [716, 716] on div "Photo by [PERSON_NAME] on Unsplash Copy content" at bounding box center [839, 716] width 254 height 33
copy span "Photo by [PERSON_NAME] on Unsplash"
click at [15, 14] on button "An X shape" at bounding box center [16, 16] width 20 height 20
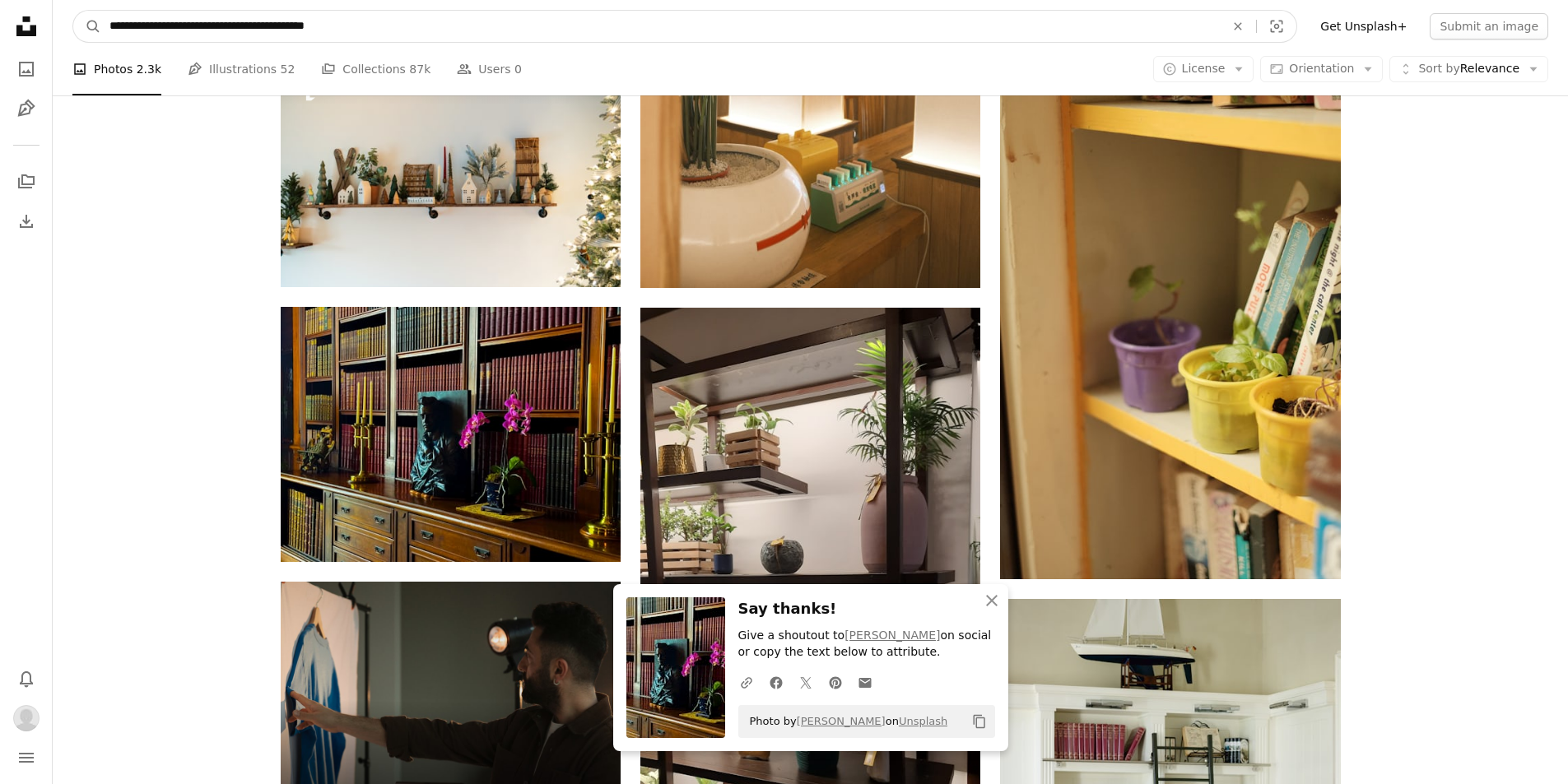
click at [575, 31] on input "**********" at bounding box center [661, 26] width 1119 height 31
type input "*"
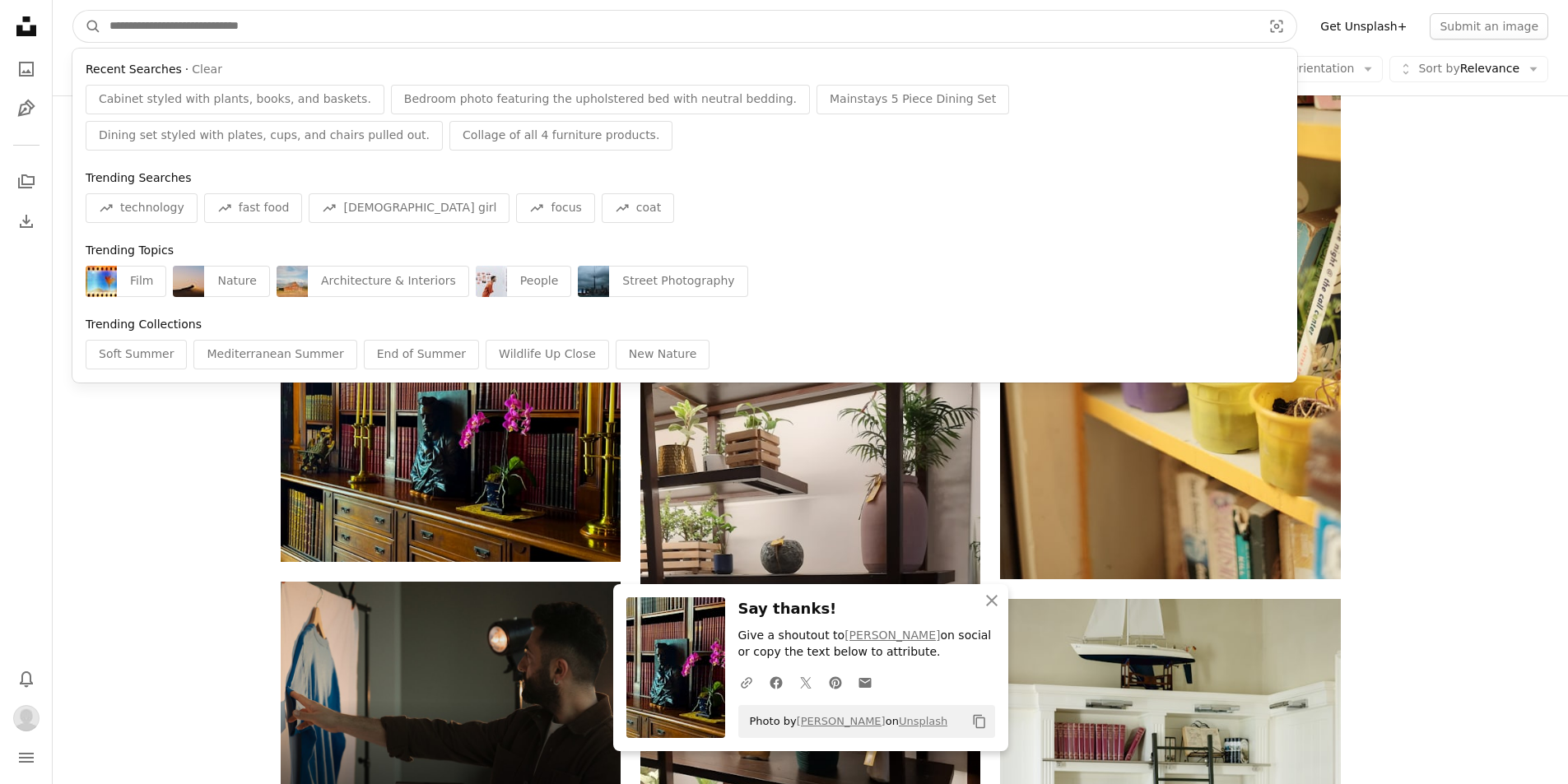
paste input "**********"
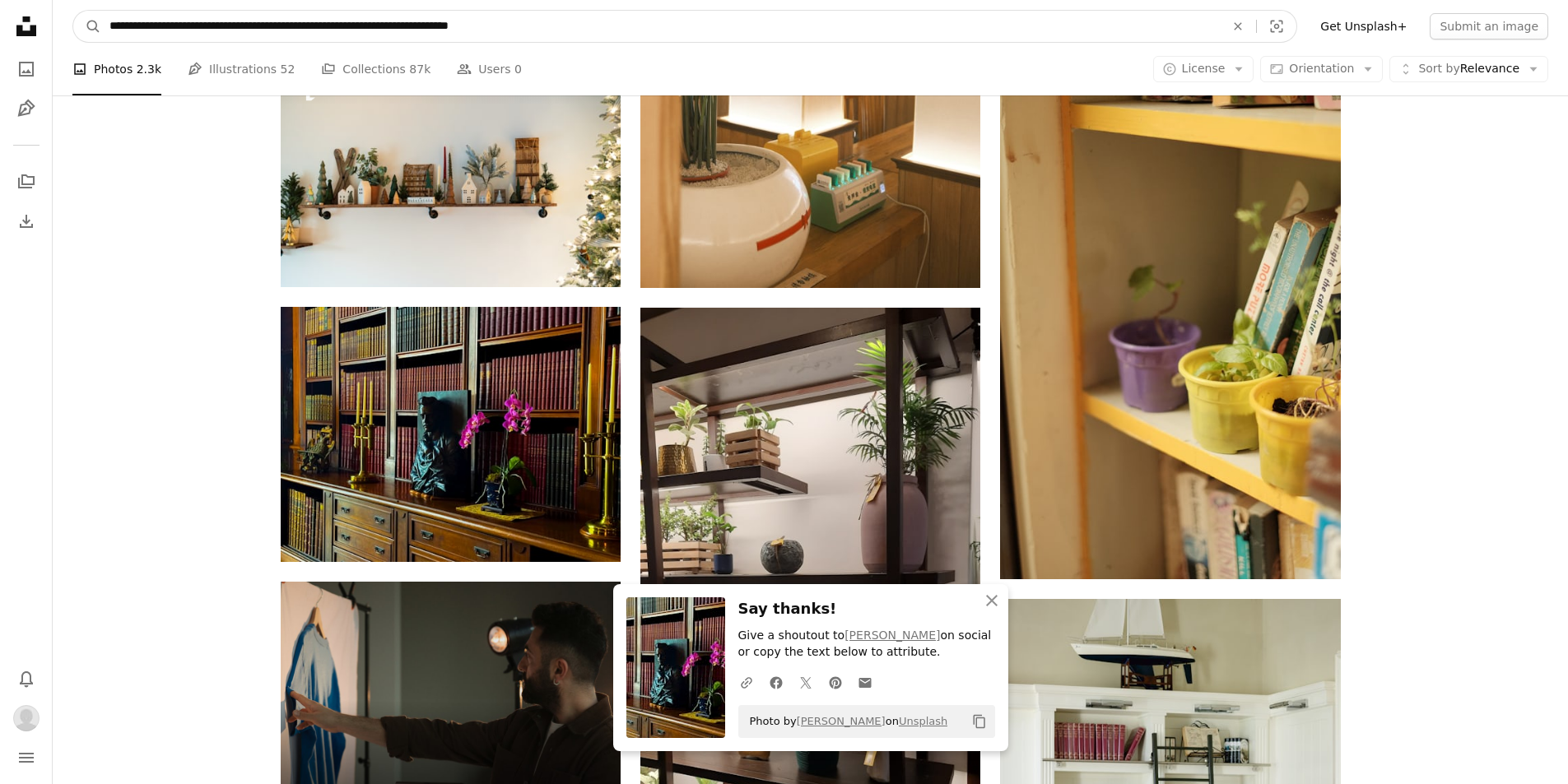
type input "**********"
click at [73, 10] on button "A magnifying glass" at bounding box center [87, 26] width 28 height 31
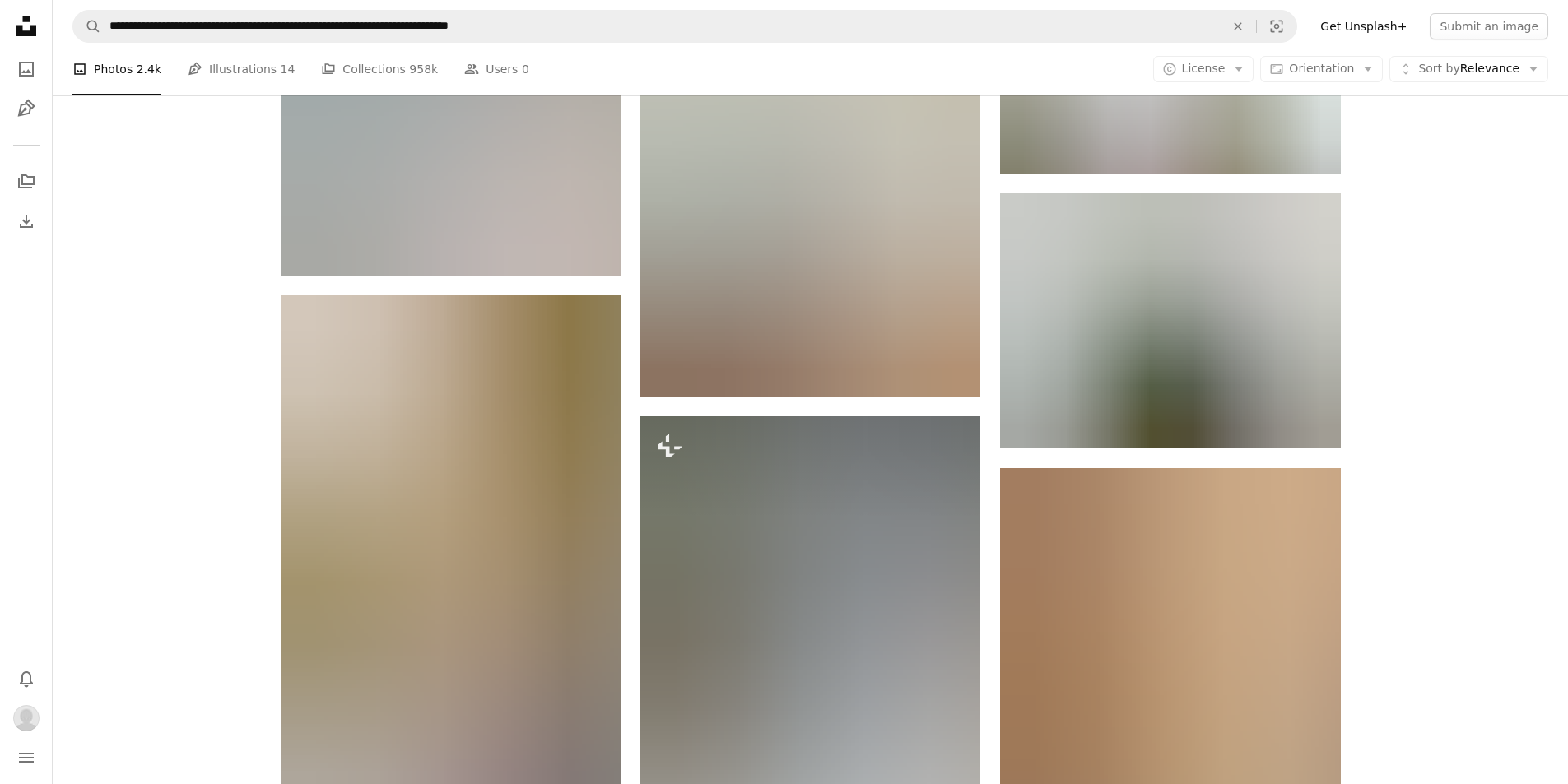
scroll to position [1783, 0]
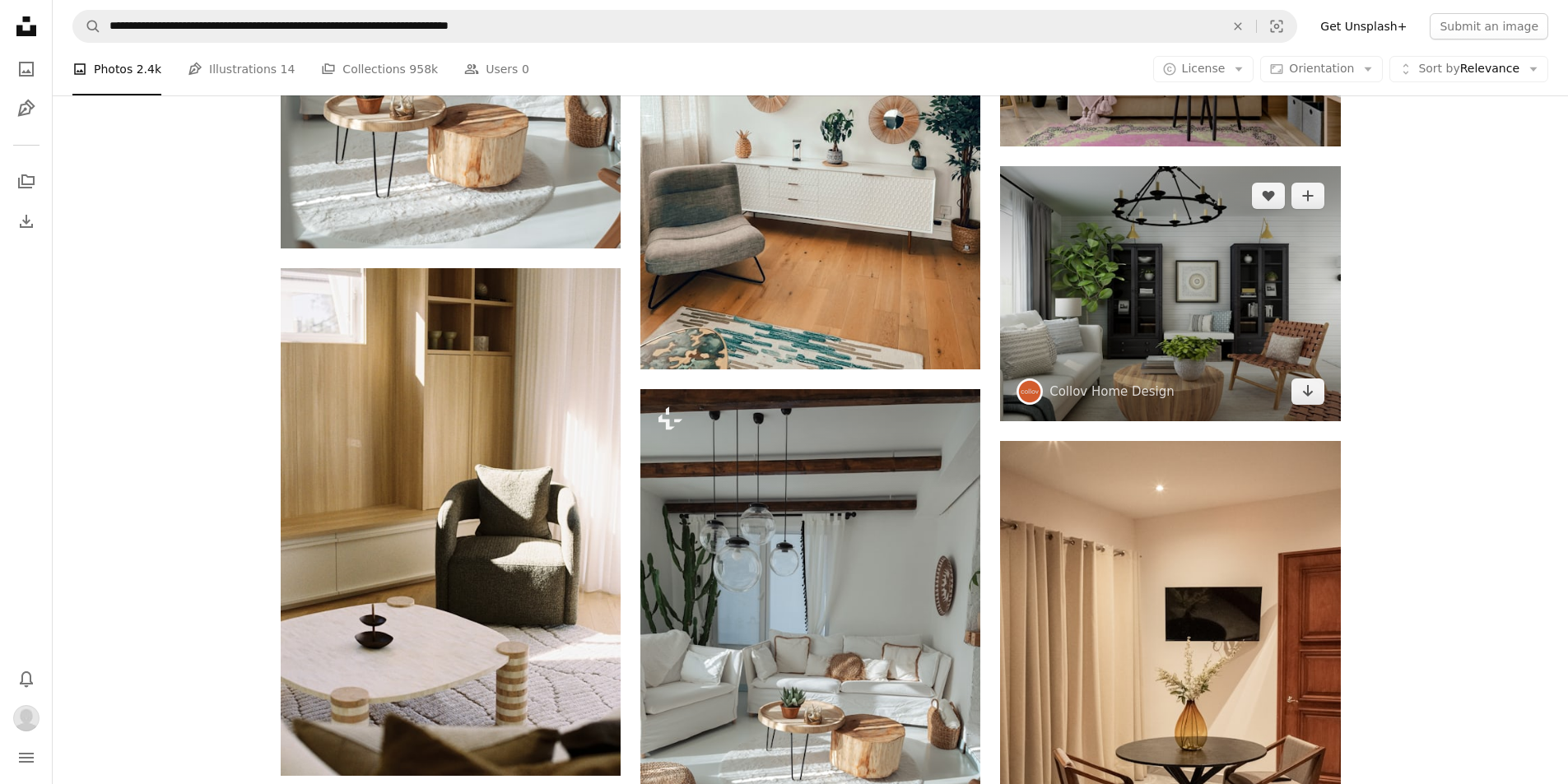
click at [1198, 262] on img at bounding box center [1170, 293] width 340 height 255
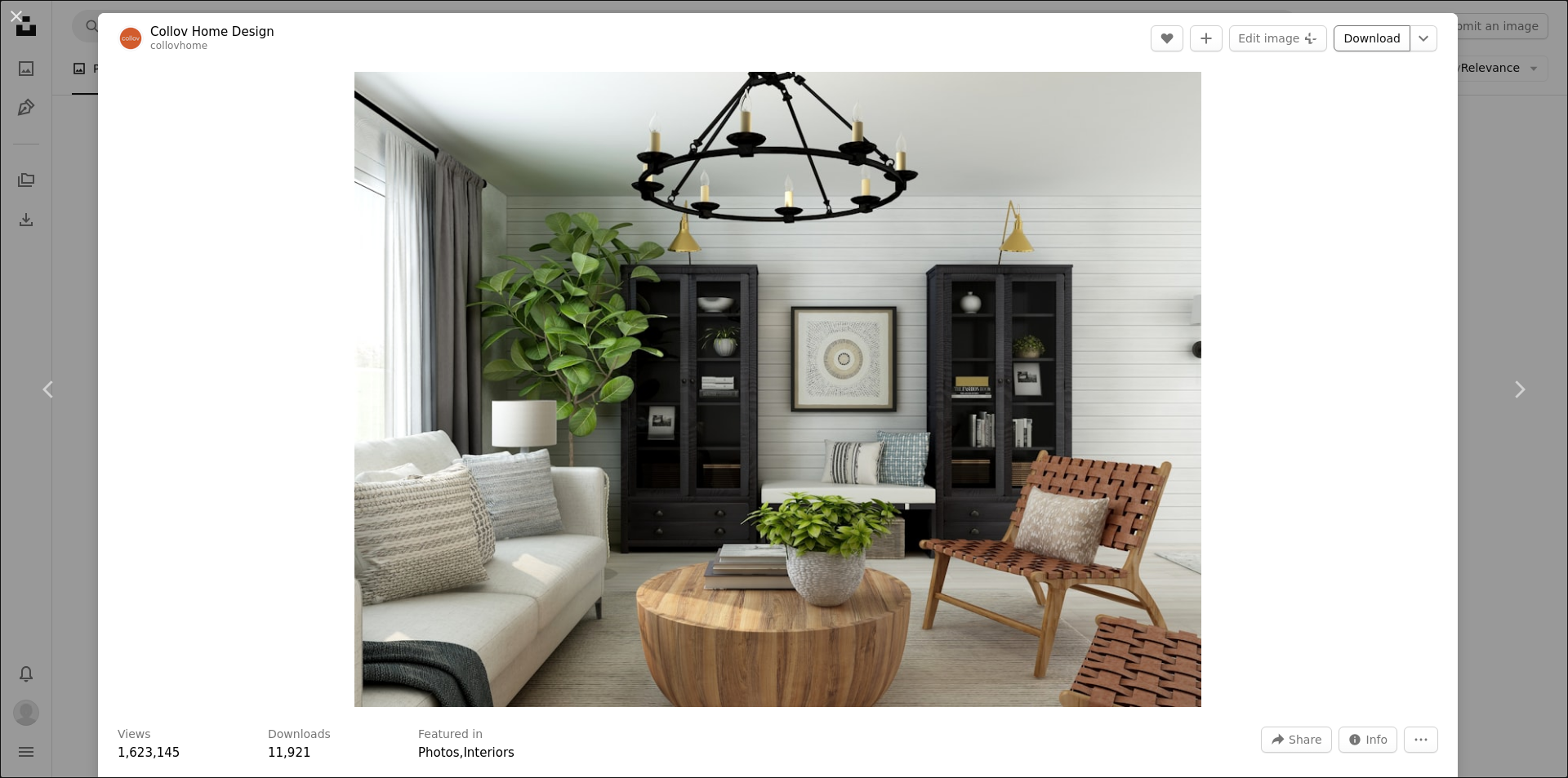
click at [1368, 41] on link "Download" at bounding box center [1371, 39] width 77 height 26
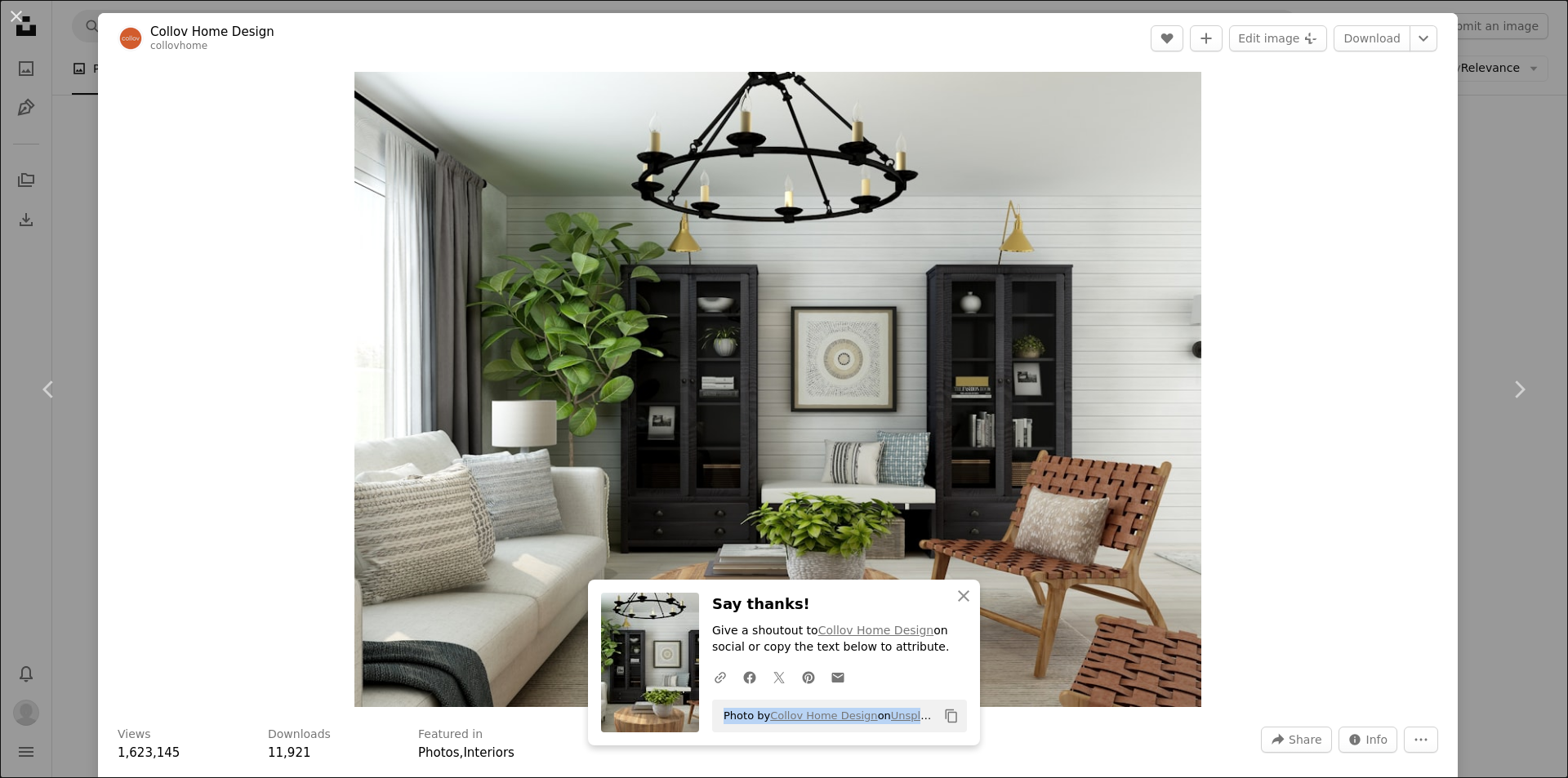
drag, startPoint x: 925, startPoint y: 716, endPoint x: 715, endPoint y: 724, distance: 210.2
click at [715, 724] on div "Photo by [PERSON_NAME] Home Design on Unsplash Copy content" at bounding box center [839, 716] width 254 height 33
copy span "Photo by [PERSON_NAME] Home Design on Unsplash"
click at [15, 12] on button "An X shape" at bounding box center [16, 16] width 20 height 20
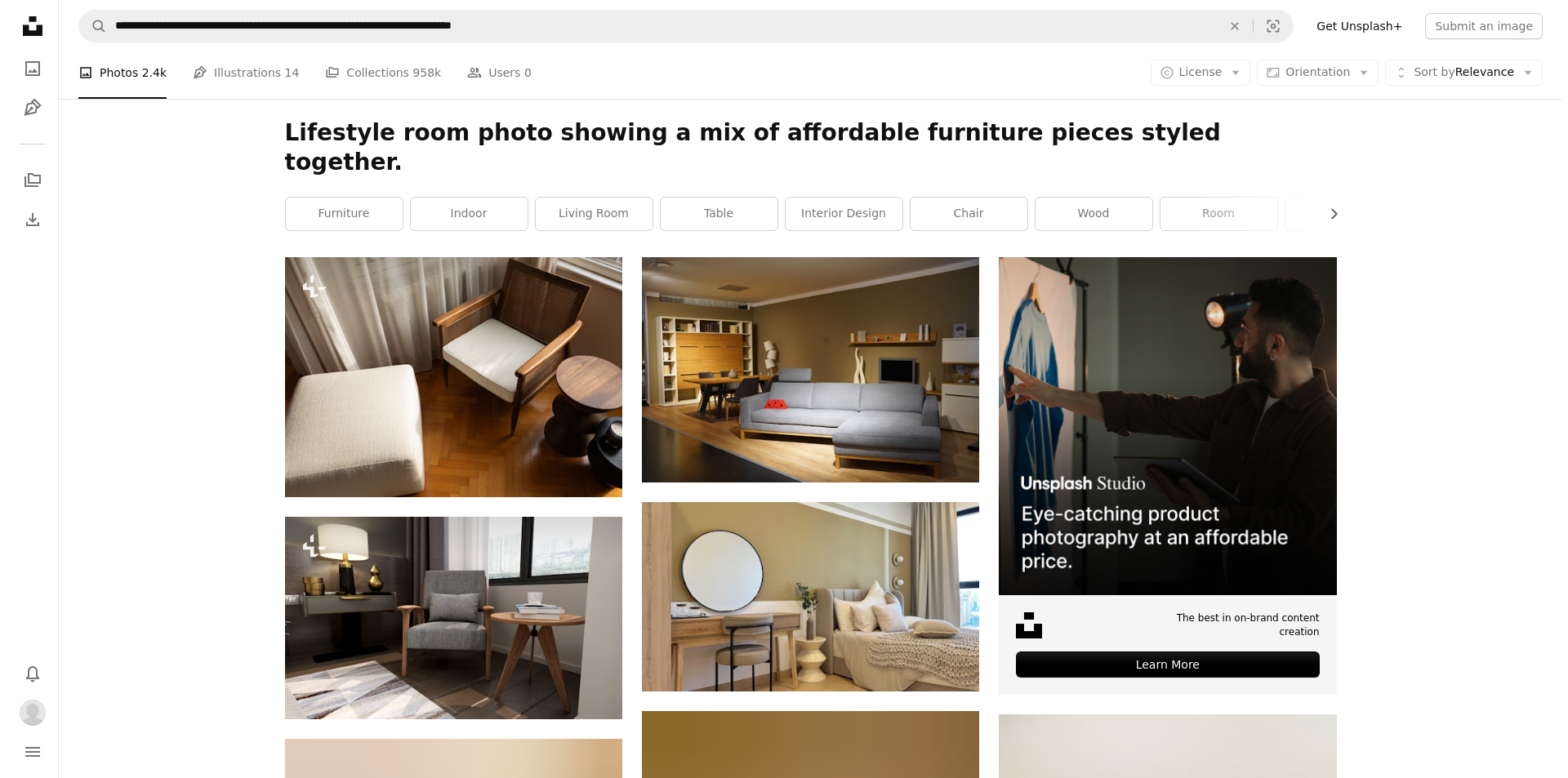
scroll to position [159, 0]
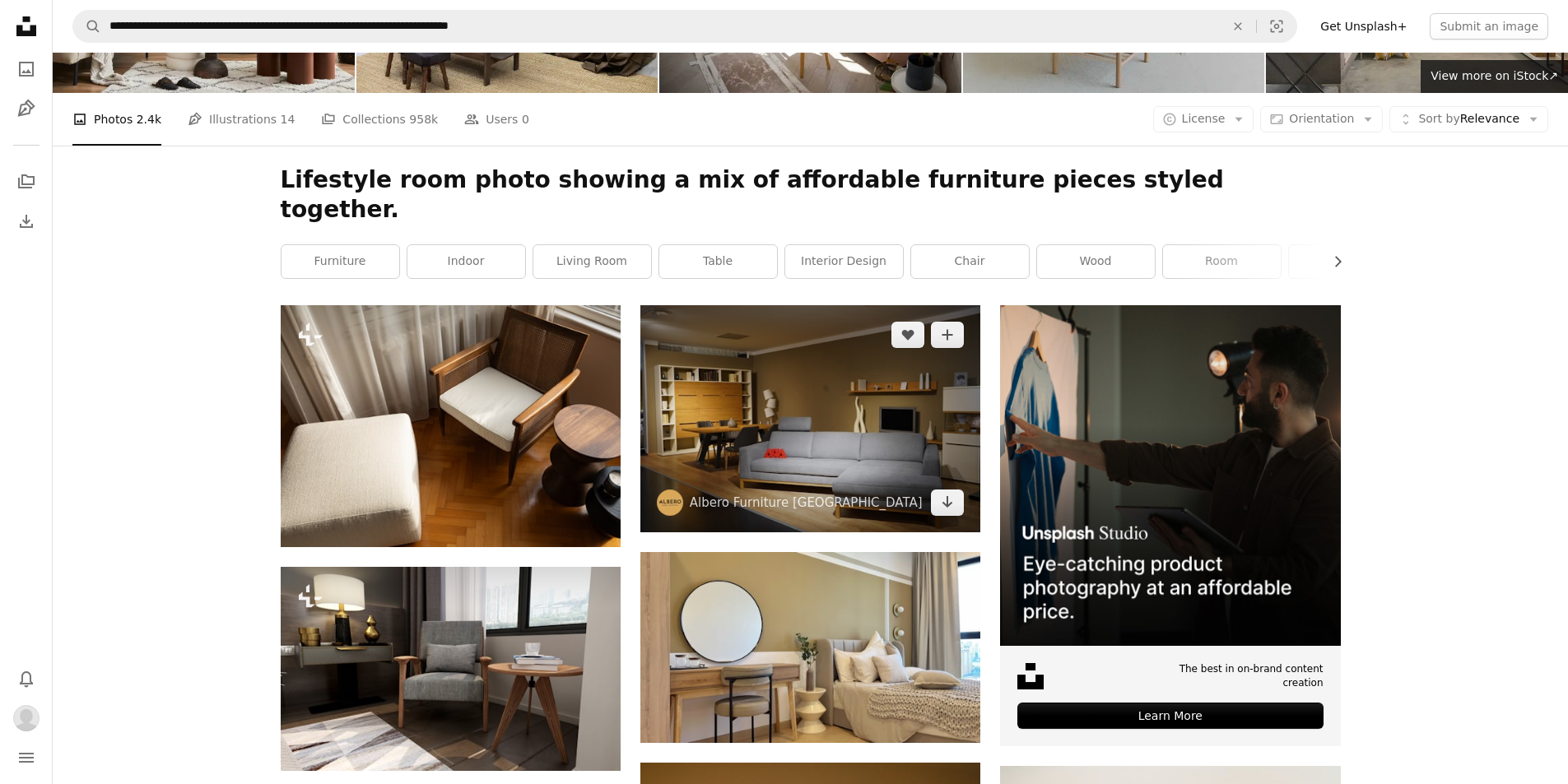
click at [848, 382] on img at bounding box center [810, 418] width 340 height 227
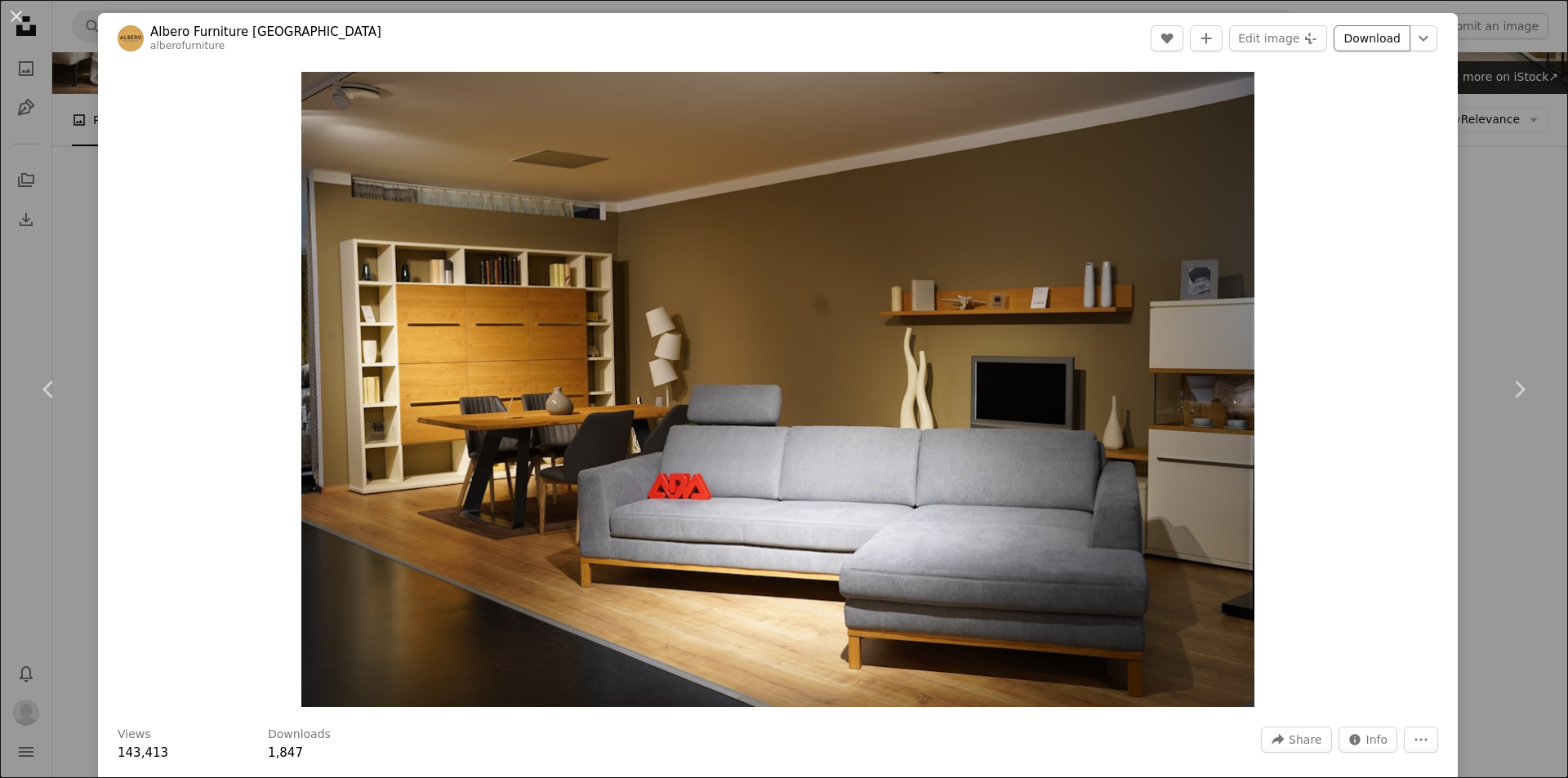
click at [1361, 42] on link "Download" at bounding box center [1371, 39] width 77 height 26
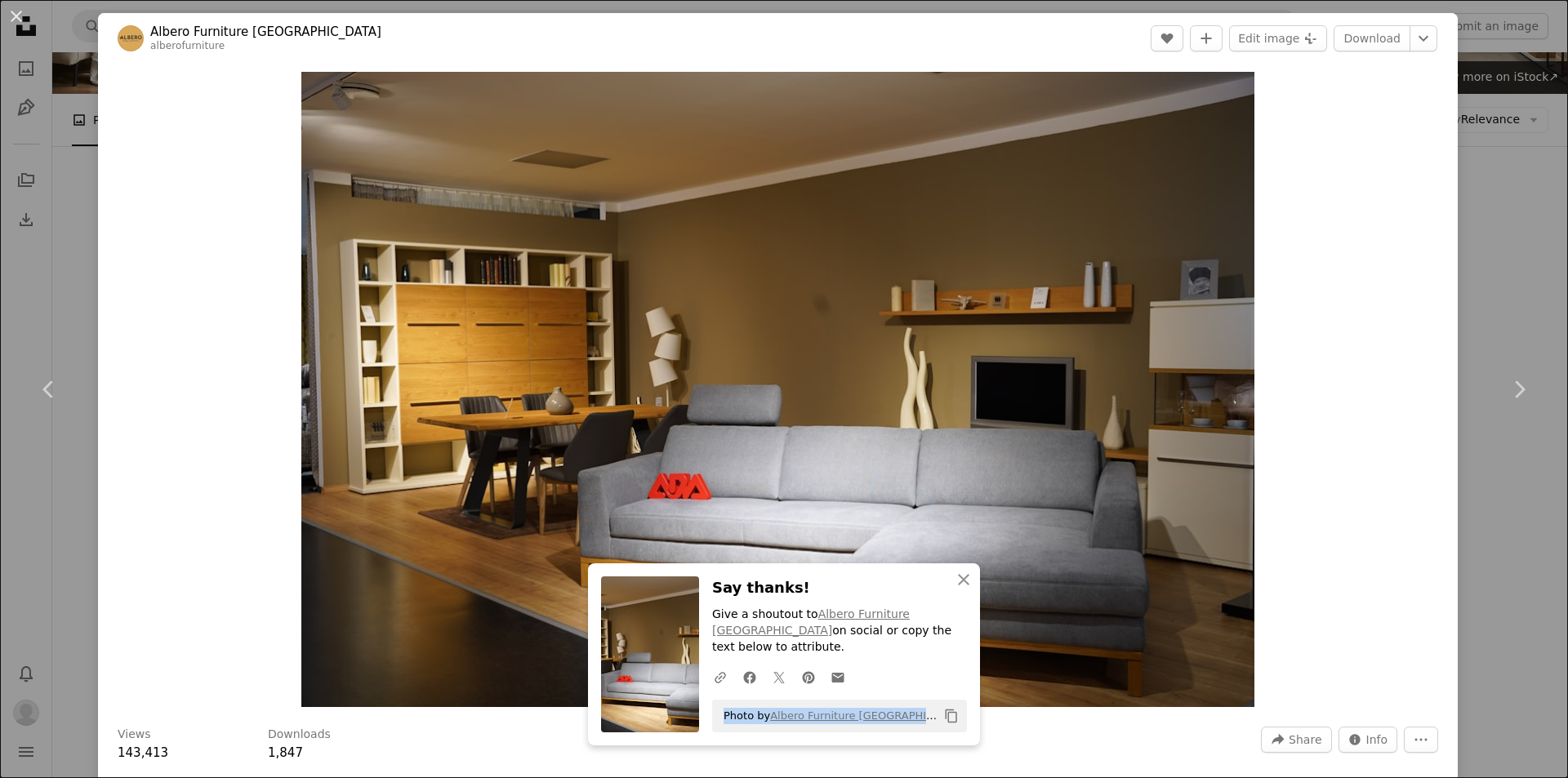
drag, startPoint x: 716, startPoint y: 719, endPoint x: 882, endPoint y: 727, distance: 166.2
click at [882, 727] on span "Photo by Albero Furniture Bratislava on Unsplash" at bounding box center [827, 717] width 222 height 26
copy span "Photo by Albero Furniture Bratislav"
click at [716, 728] on span "Photo by Albero Furniture Bratislava on Unsplash" at bounding box center [827, 717] width 222 height 26
drag, startPoint x: 717, startPoint y: 717, endPoint x: 881, endPoint y: 726, distance: 164.2
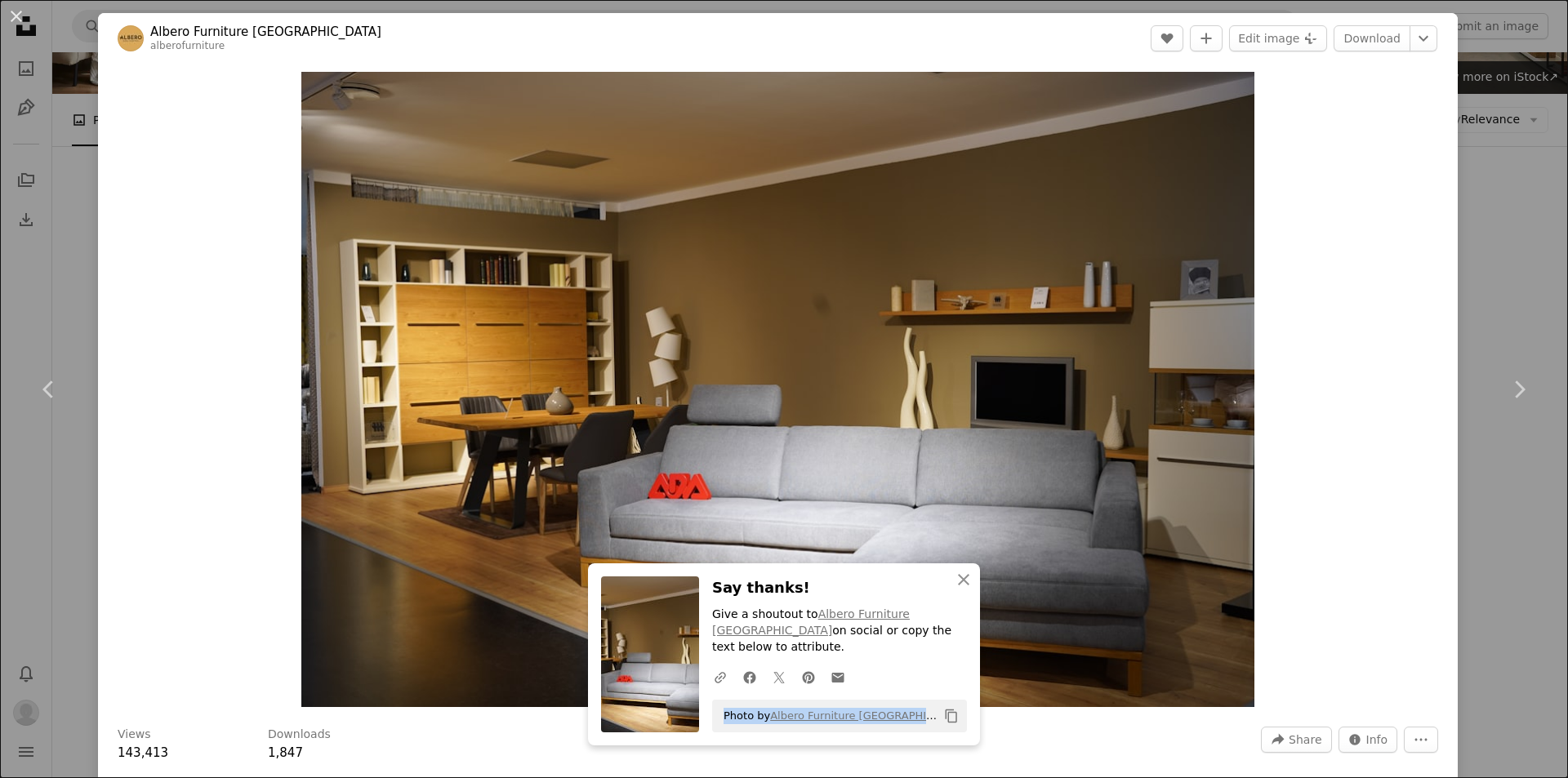
click at [882, 725] on span "Photo by Albero Furniture Bratislava on Unsplash" at bounding box center [827, 717] width 222 height 26
copy span "Photo by Albero Furniture Bratislav"
click at [877, 730] on div "Photo by Albero Furniture Bratislava on Unsplash Copy content" at bounding box center [839, 716] width 254 height 33
drag, startPoint x: 716, startPoint y: 716, endPoint x: 884, endPoint y: 725, distance: 168.2
click at [884, 725] on span "Photo by Albero Furniture Bratislava on Unsplash" at bounding box center [827, 717] width 222 height 26
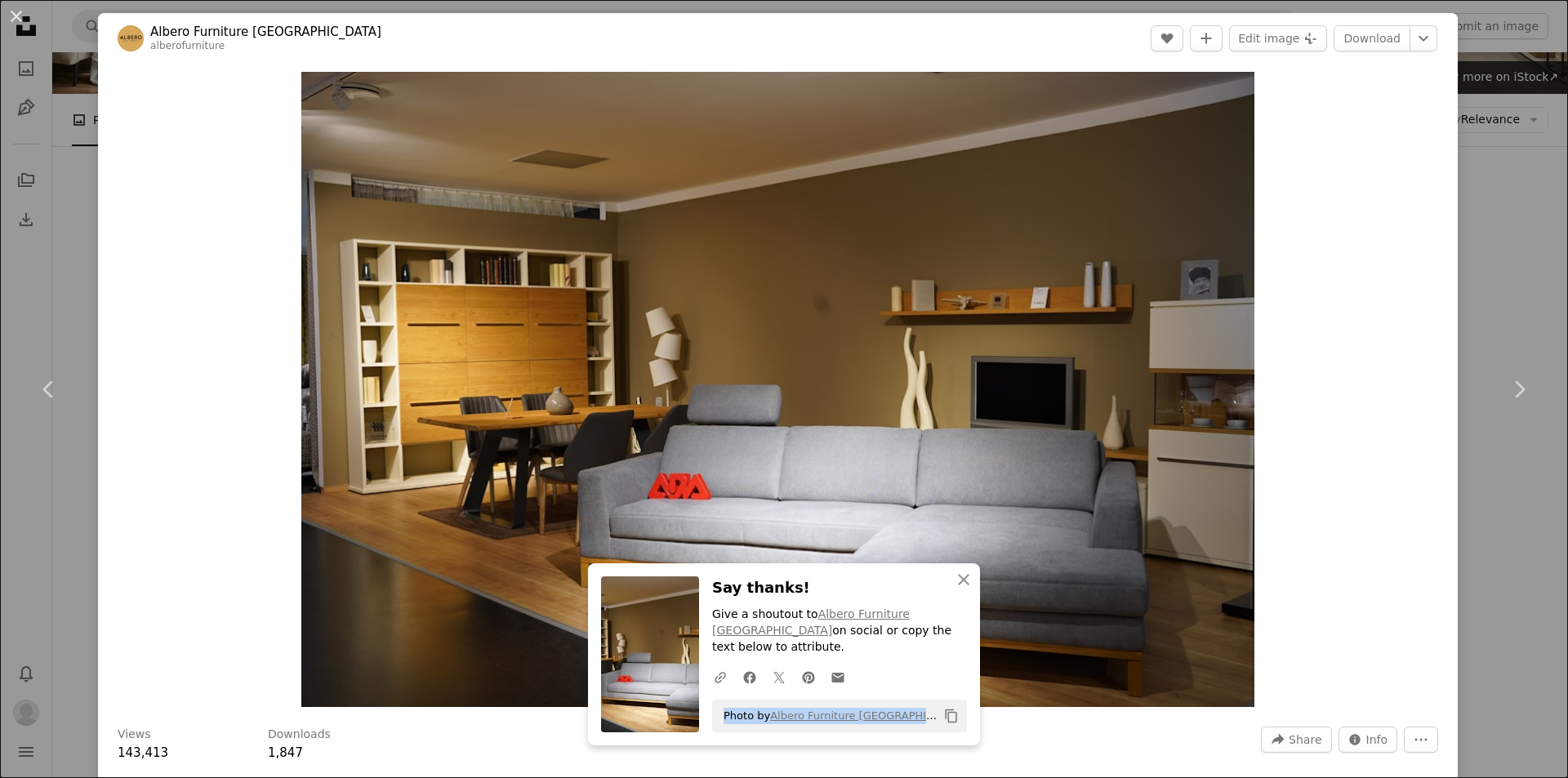
copy span "Photo by Albero Furniture [GEOGRAPHIC_DATA]"
